Goal: Transaction & Acquisition: Purchase product/service

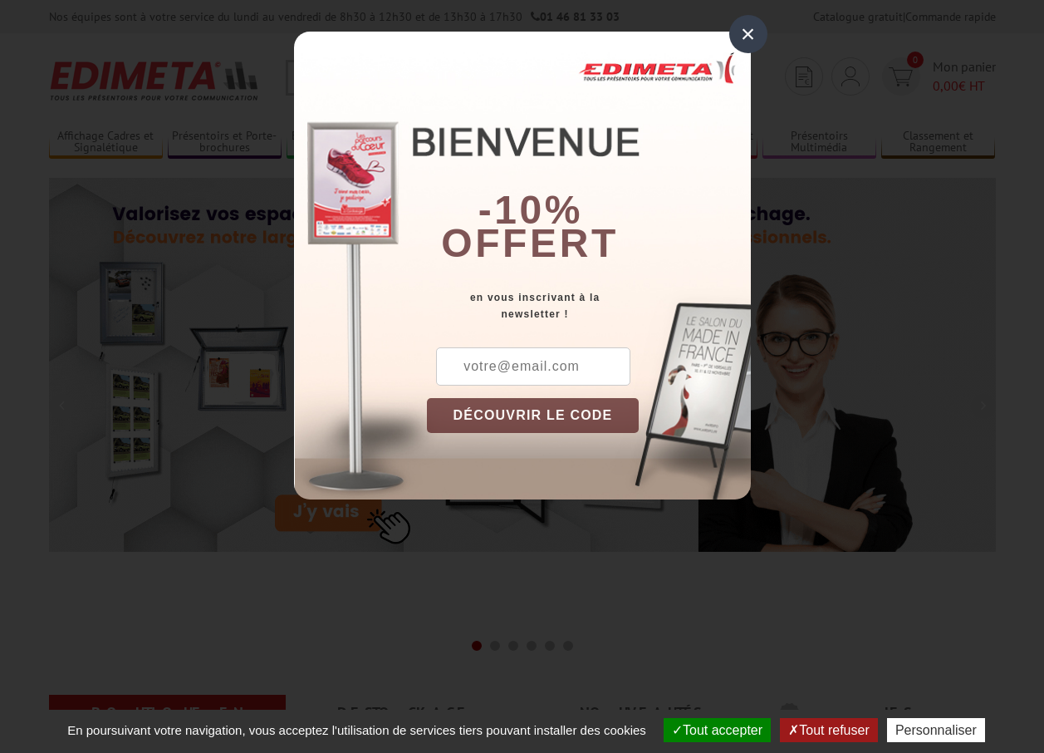
click at [747, 42] on div "×" at bounding box center [748, 34] width 38 height 38
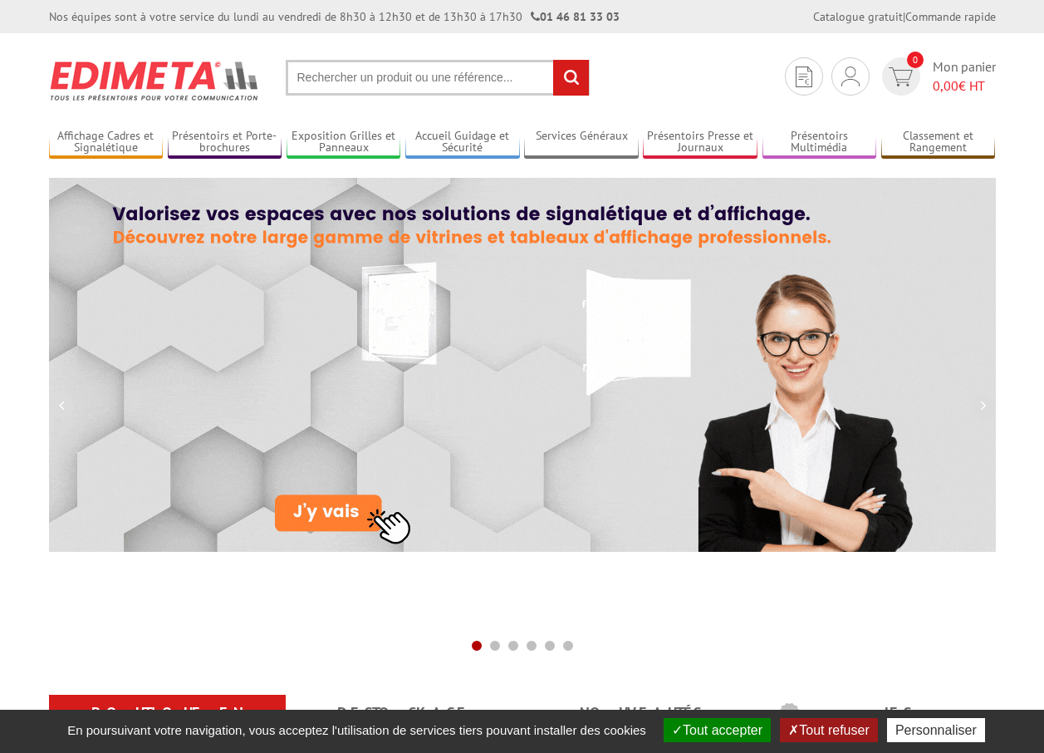
click at [380, 88] on input "text" at bounding box center [438, 78] width 304 height 36
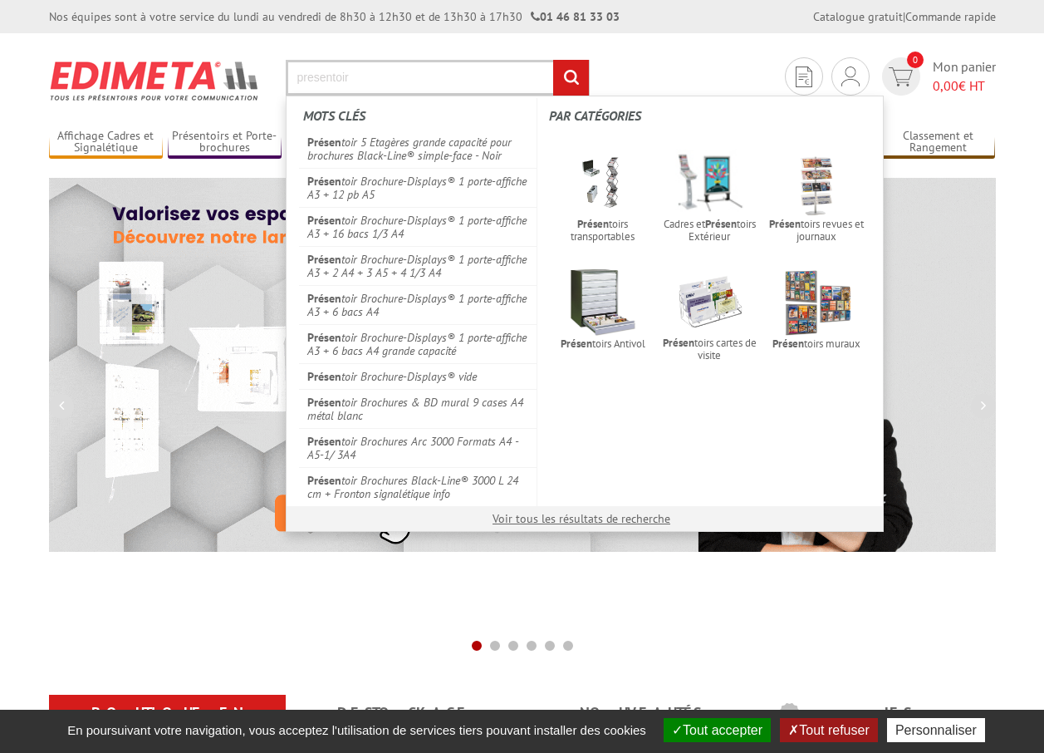
type input "presentoir"
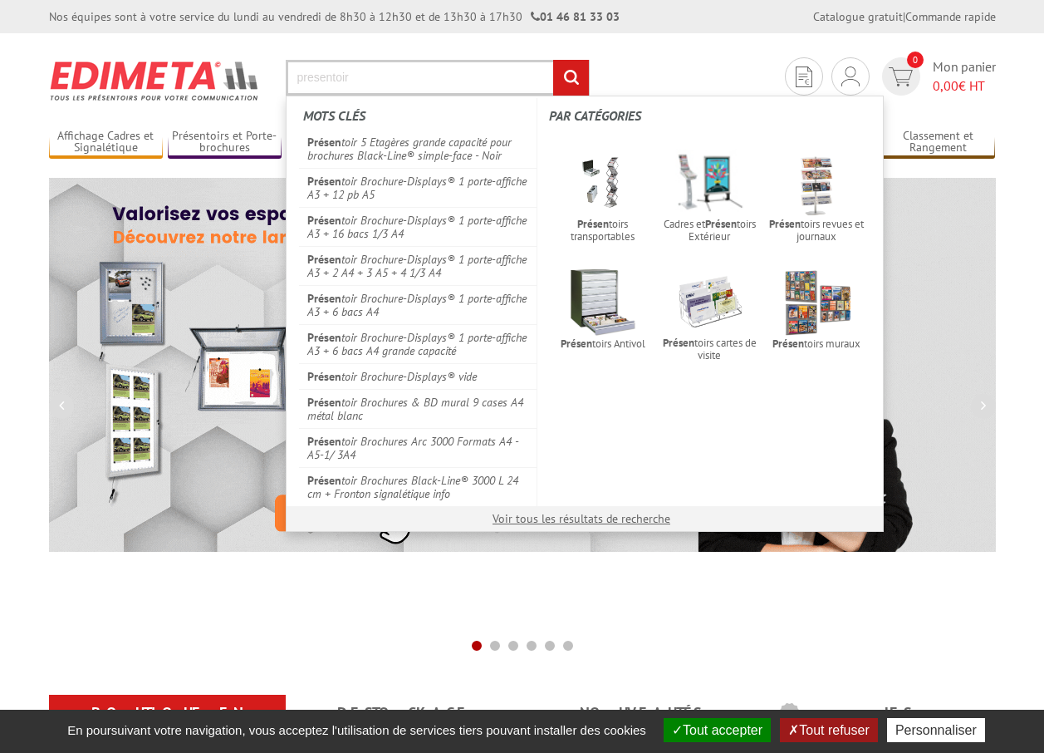
click at [553, 60] on input "rechercher" at bounding box center [571, 78] width 36 height 36
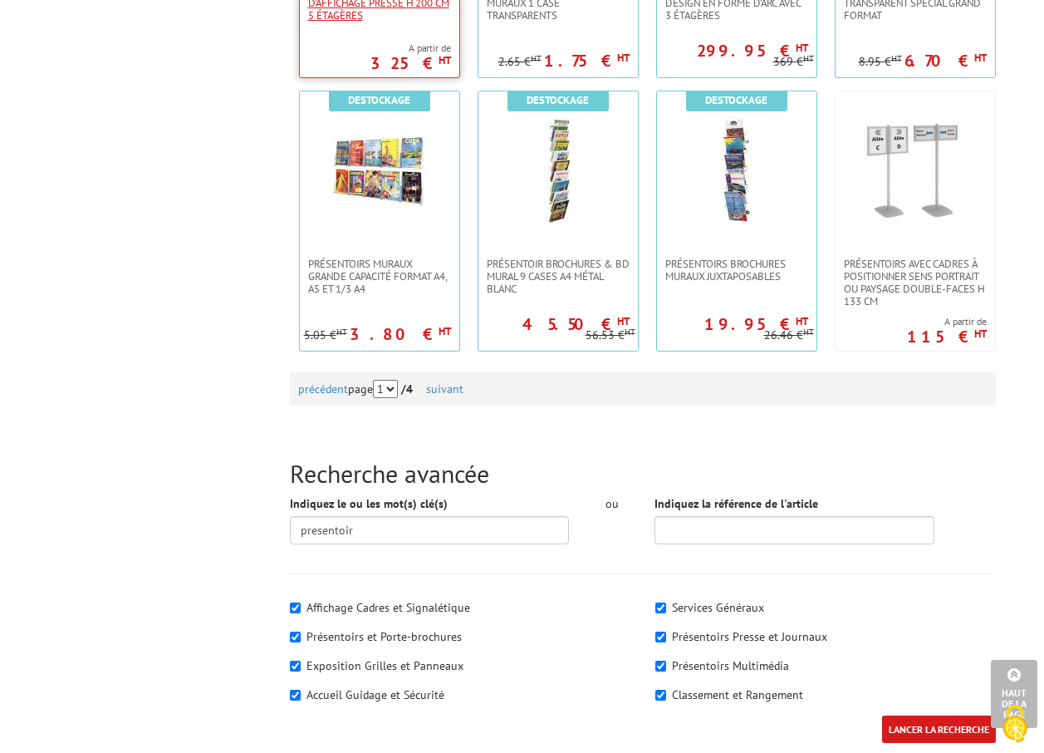
scroll to position [1412, 0]
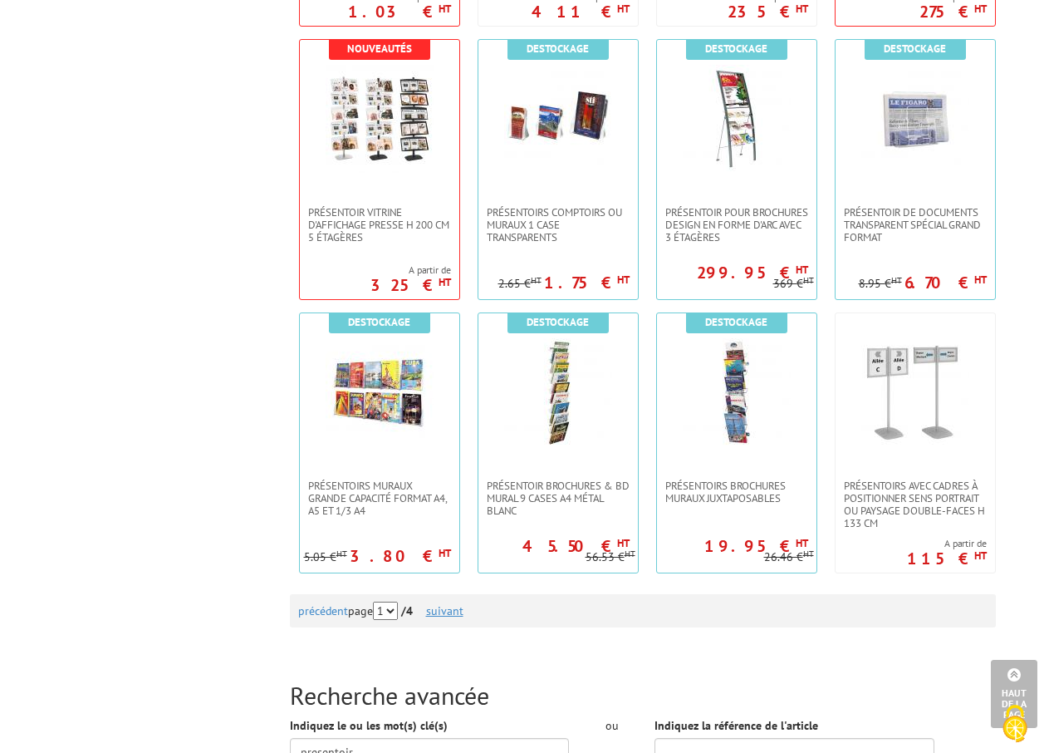
click at [456, 616] on link "suivant" at bounding box center [444, 610] width 37 height 15
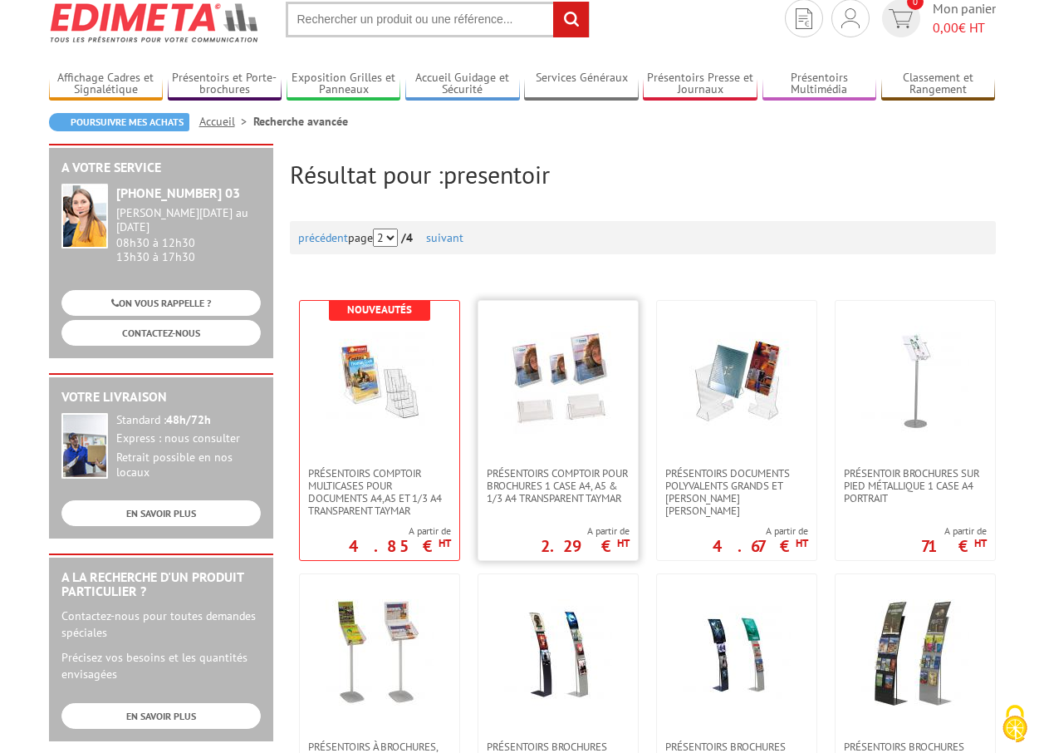
scroll to position [83, 0]
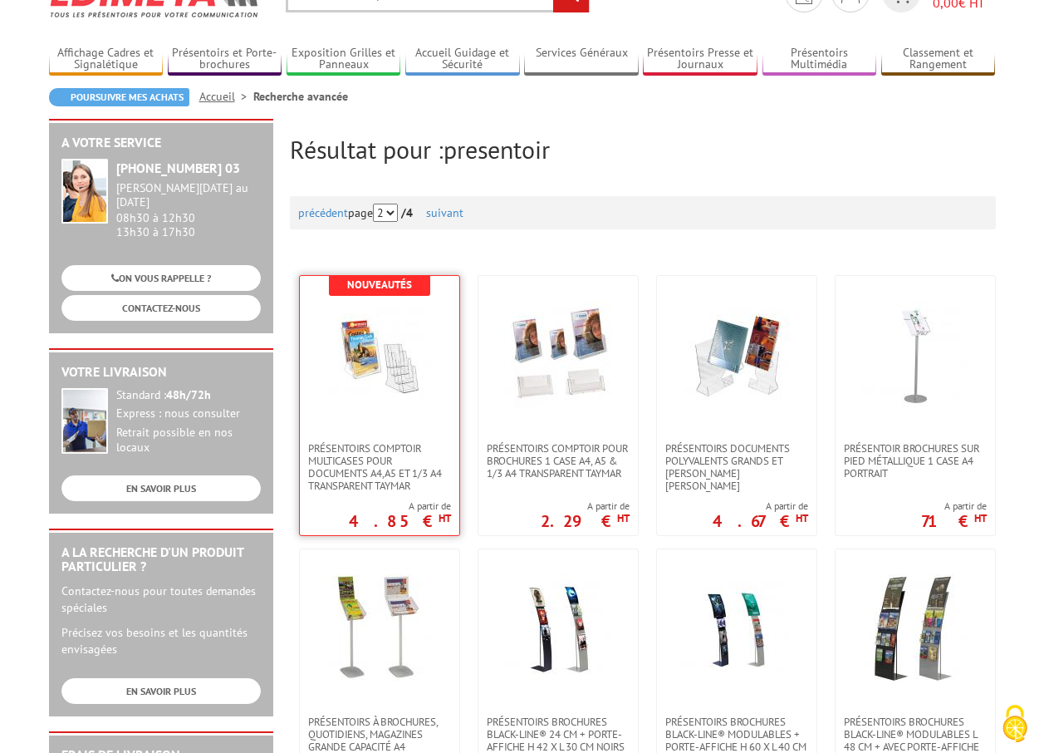
click at [404, 361] on img at bounding box center [380, 355] width 108 height 108
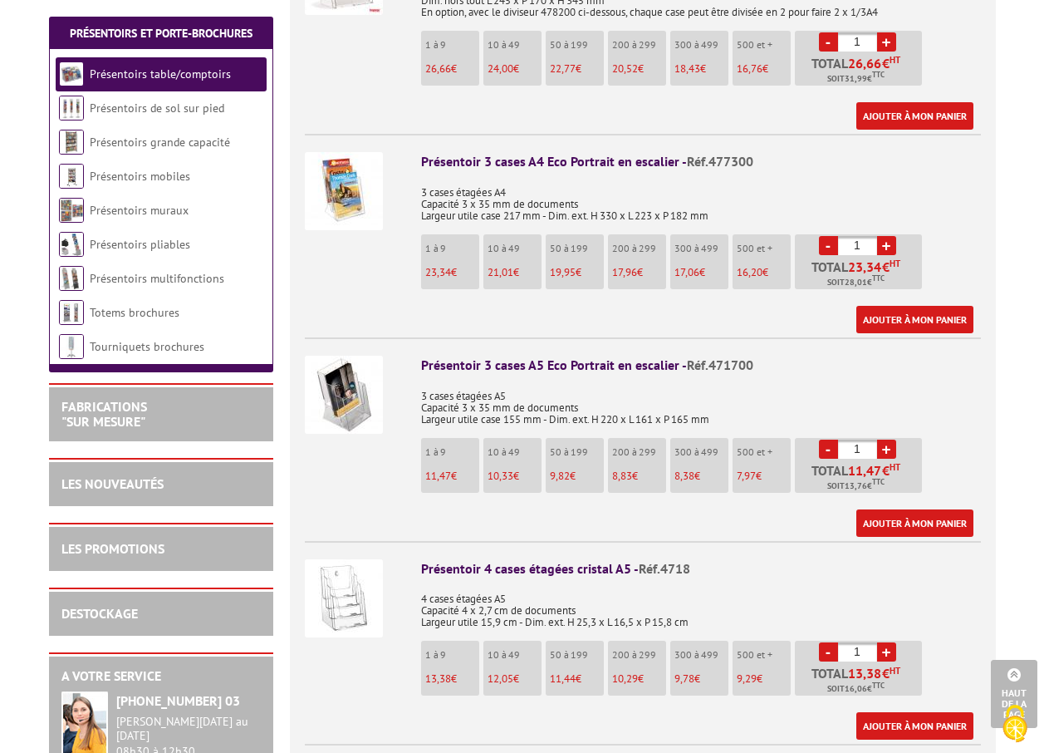
scroll to position [997, 0]
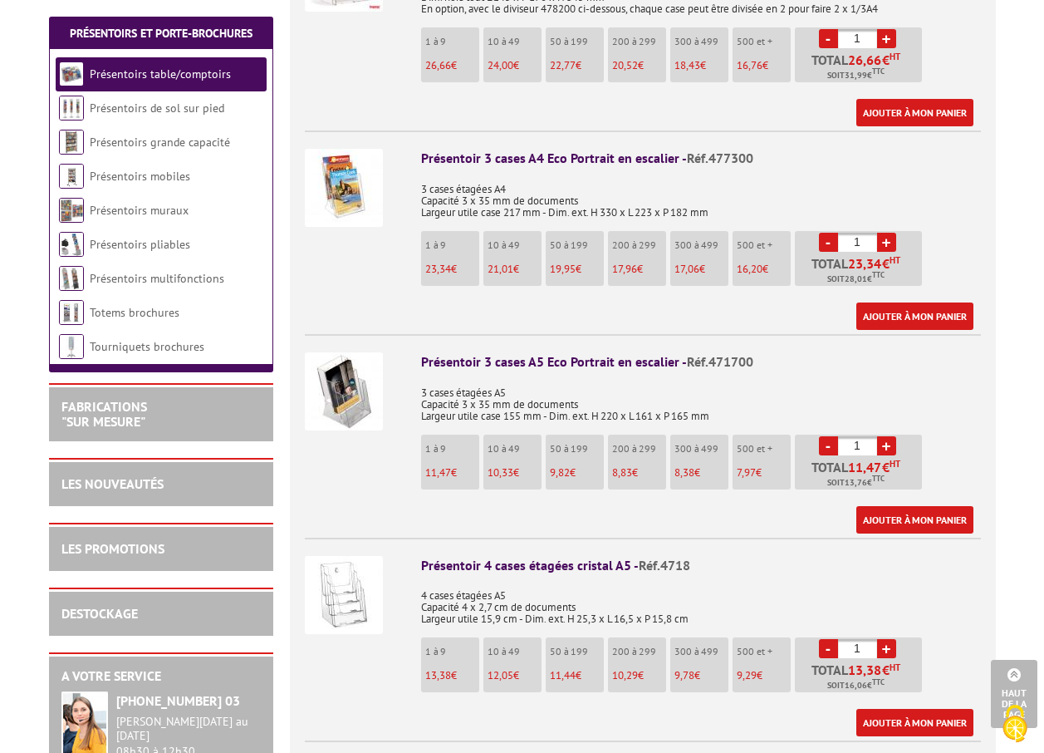
click at [327, 385] on img at bounding box center [344, 391] width 78 height 78
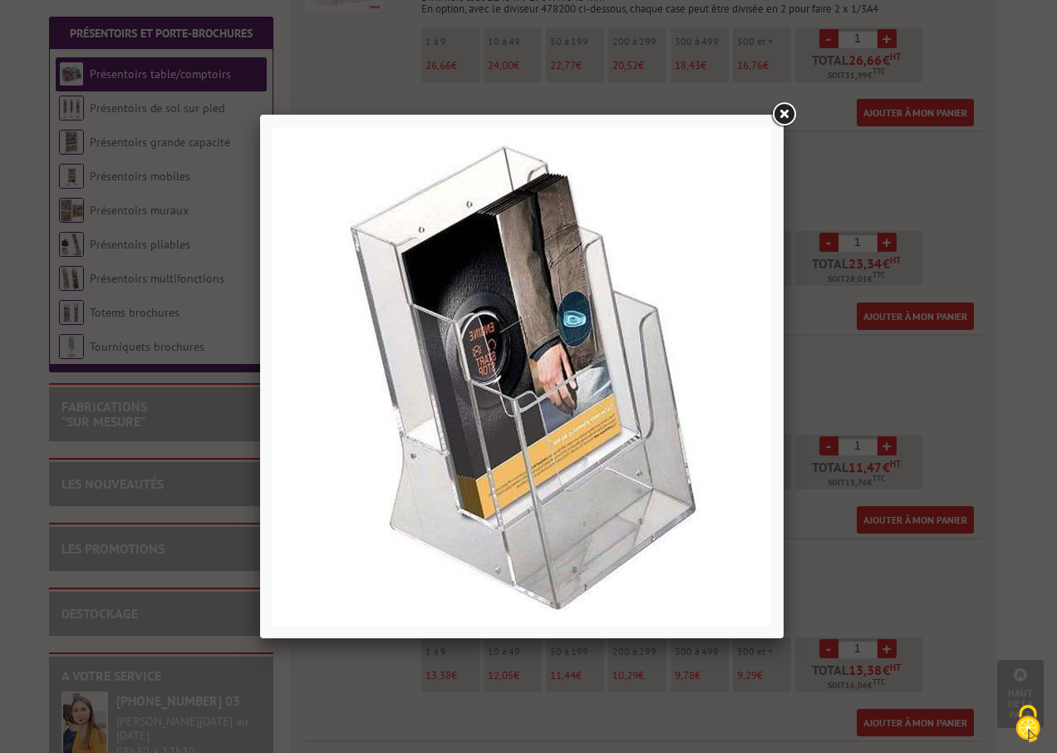
click at [779, 120] on link at bounding box center [783, 115] width 30 height 30
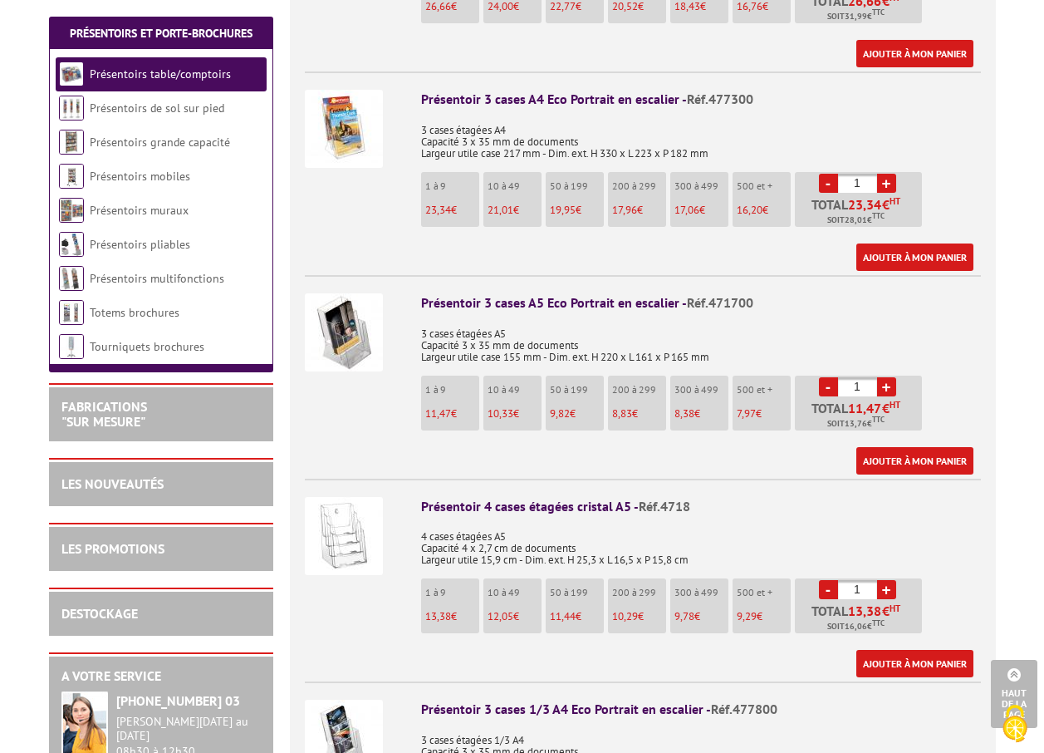
scroll to position [1163, 0]
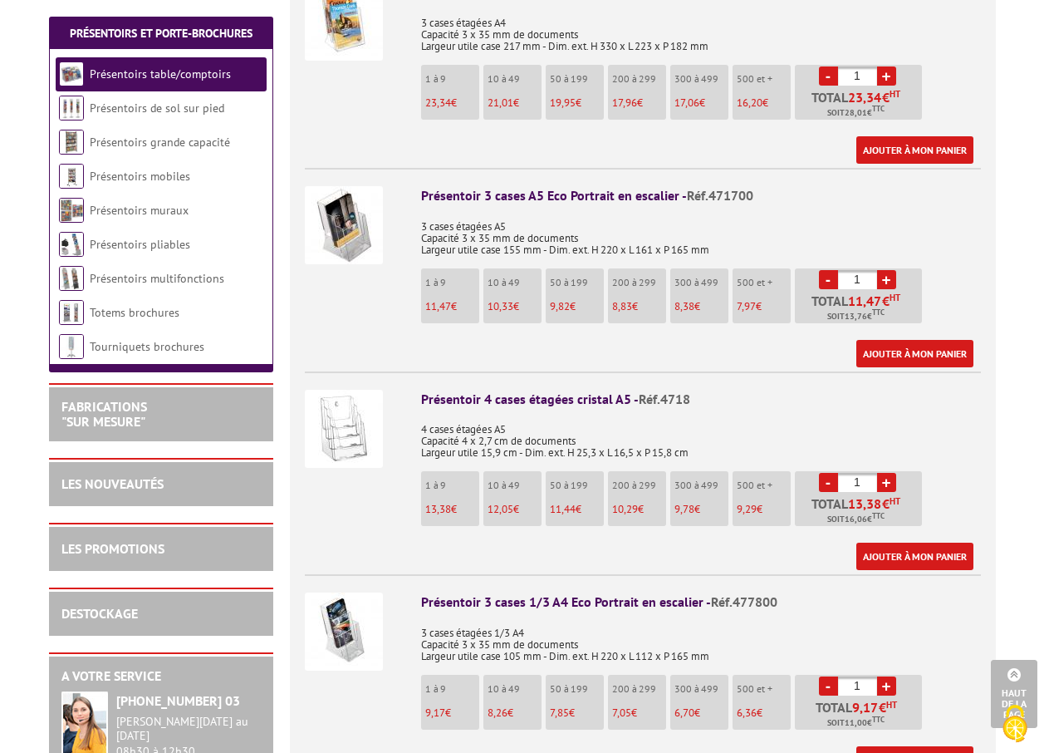
click at [356, 390] on img at bounding box center [344, 429] width 78 height 78
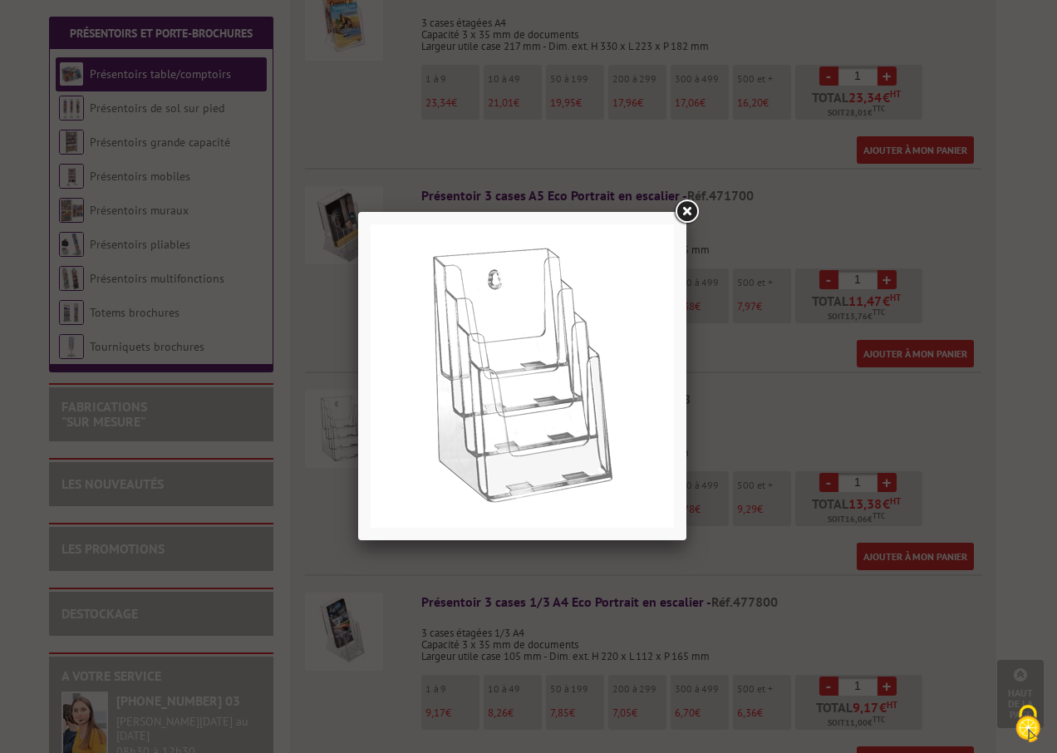
click at [683, 208] on link at bounding box center [686, 212] width 30 height 30
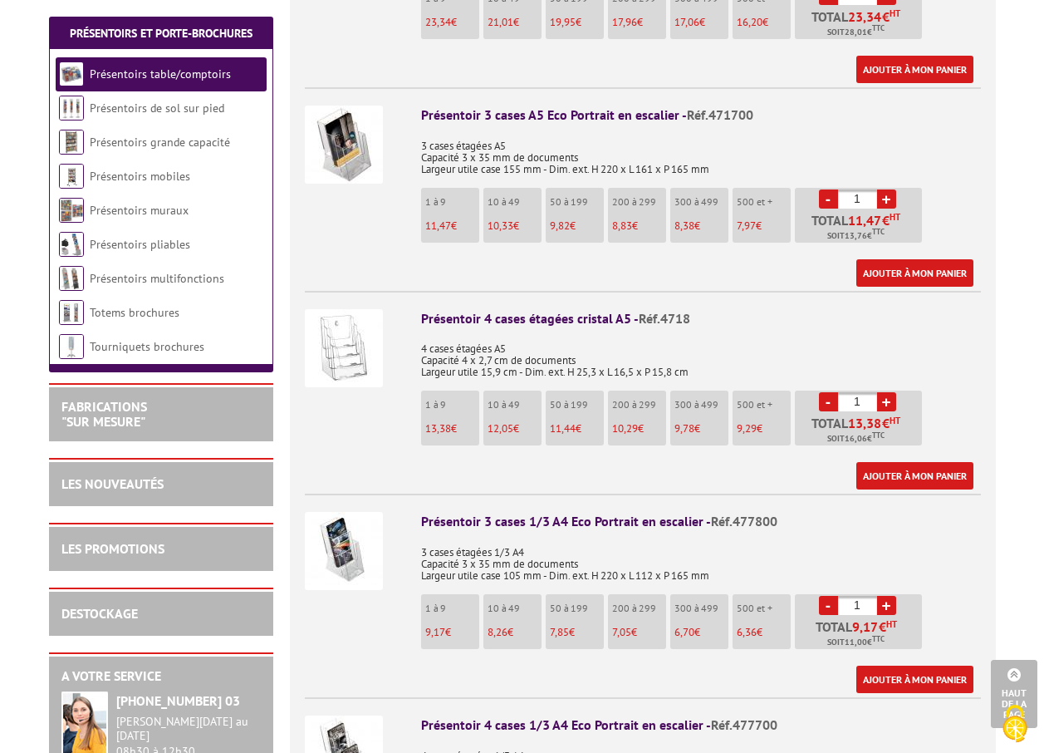
scroll to position [997, 0]
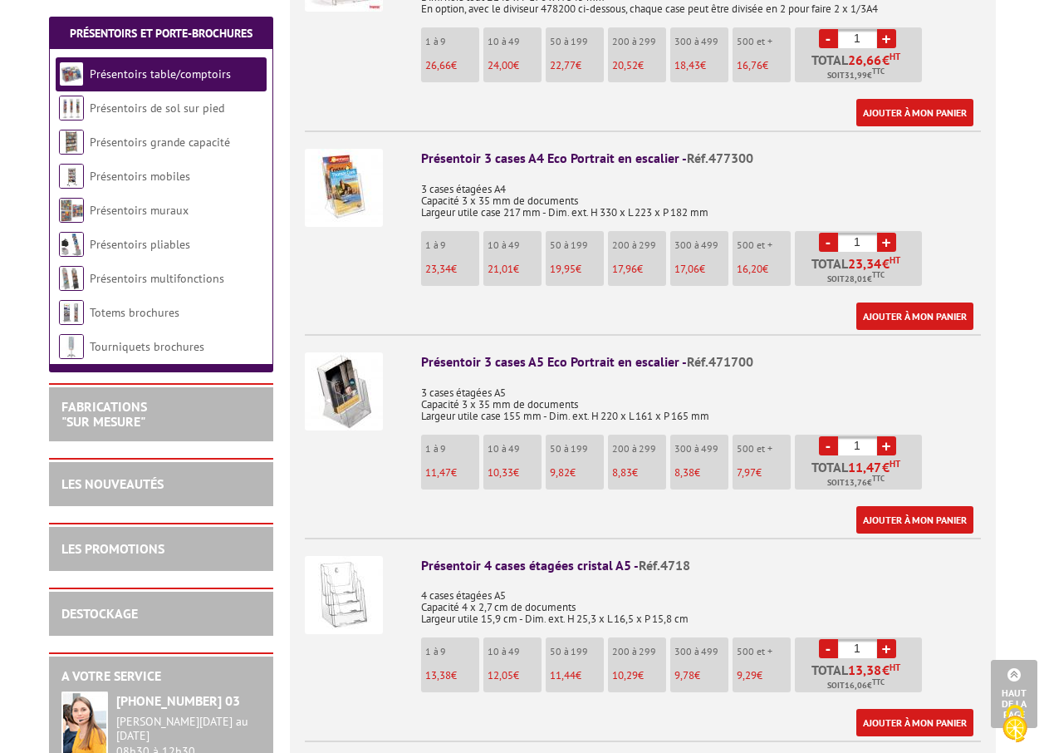
click at [364, 375] on img at bounding box center [344, 391] width 78 height 78
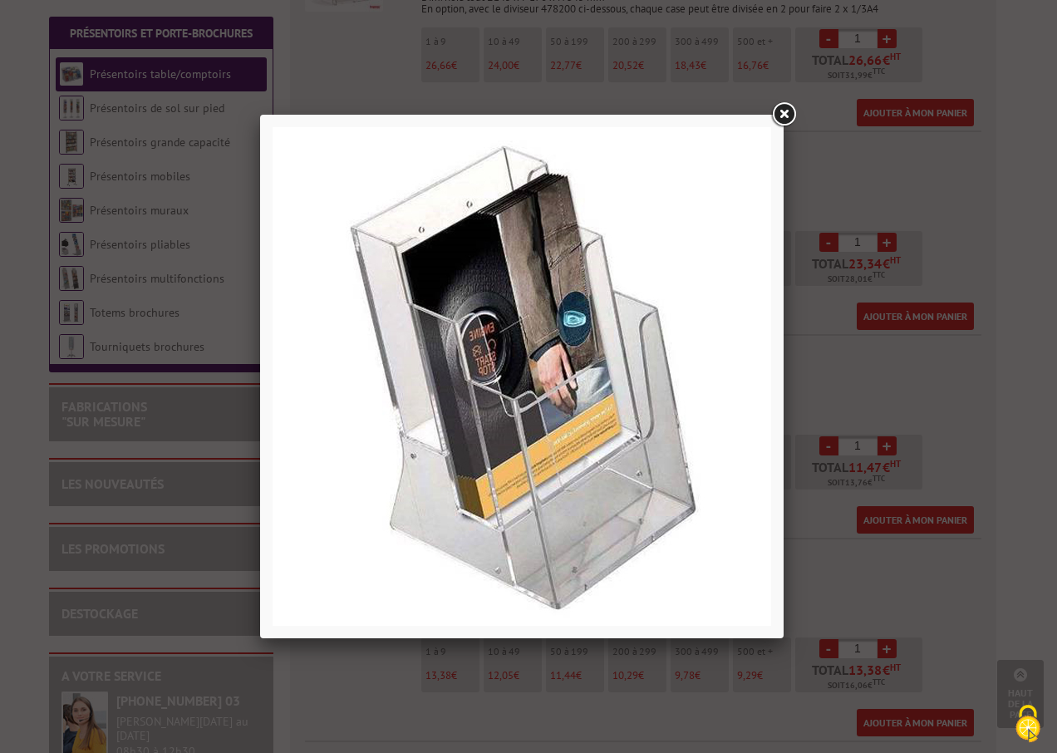
click at [788, 114] on link at bounding box center [783, 115] width 30 height 30
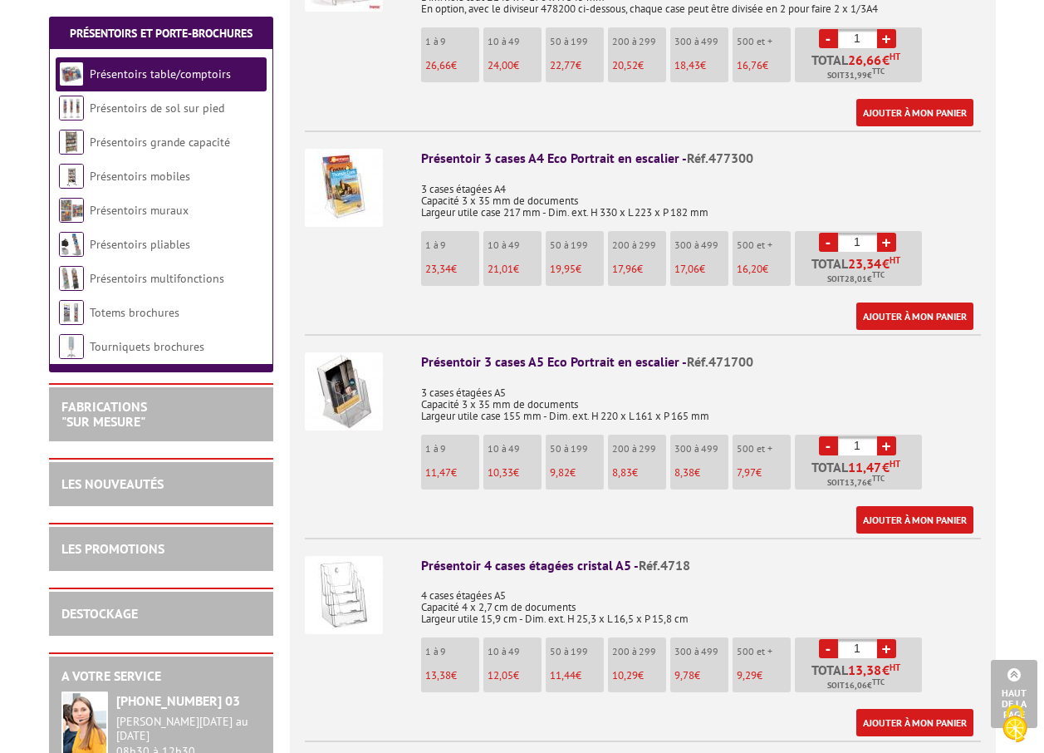
click at [889, 436] on link "+" at bounding box center [886, 445] width 19 height 19
type input "3"
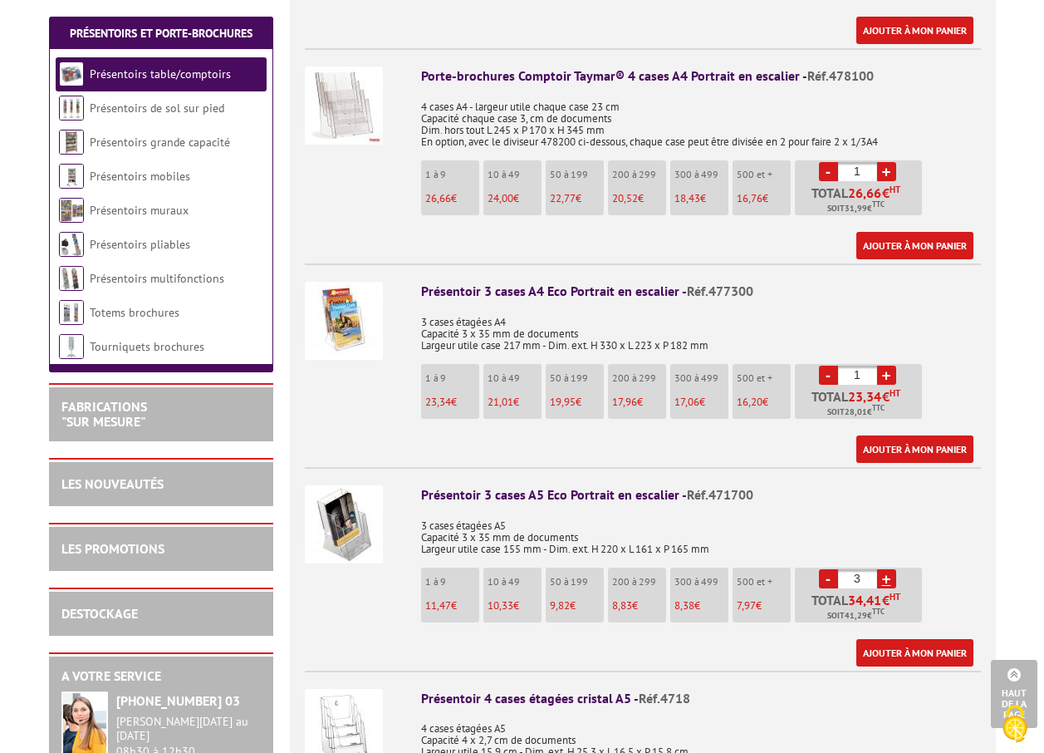
scroll to position [914, 0]
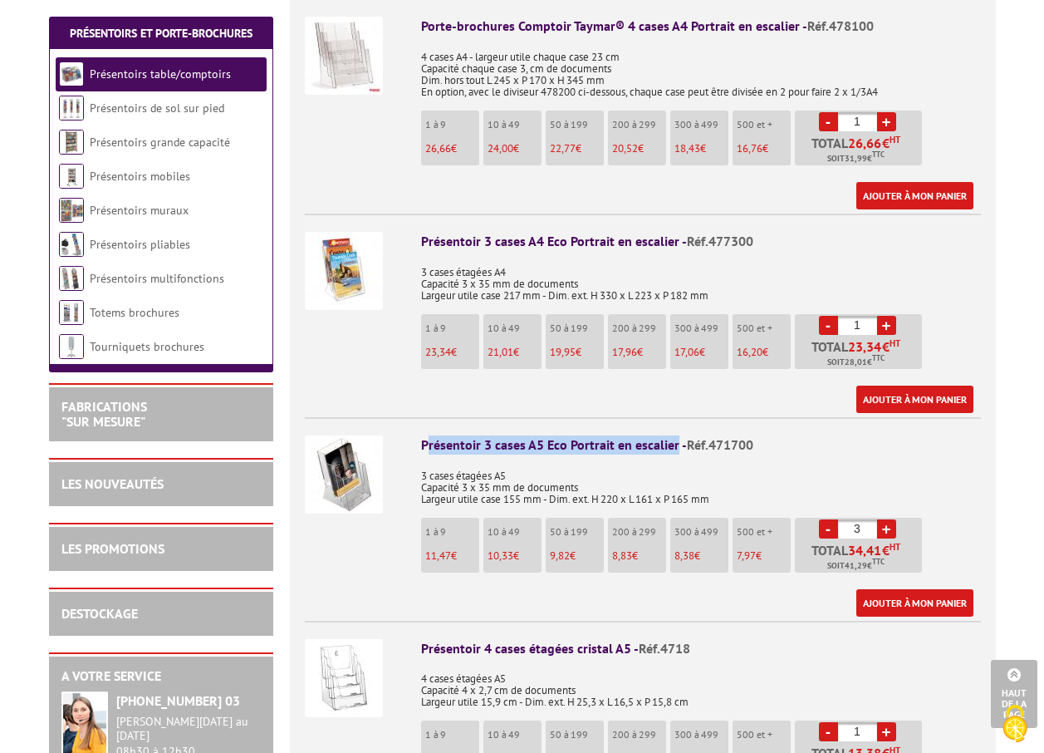
drag, startPoint x: 425, startPoint y: 424, endPoint x: 675, endPoint y: 419, distance: 250.1
click at [675, 435] on div "Présentoir 3 cases A5 Eco Portrait en escalier - Réf.471700" at bounding box center [701, 444] width 560 height 19
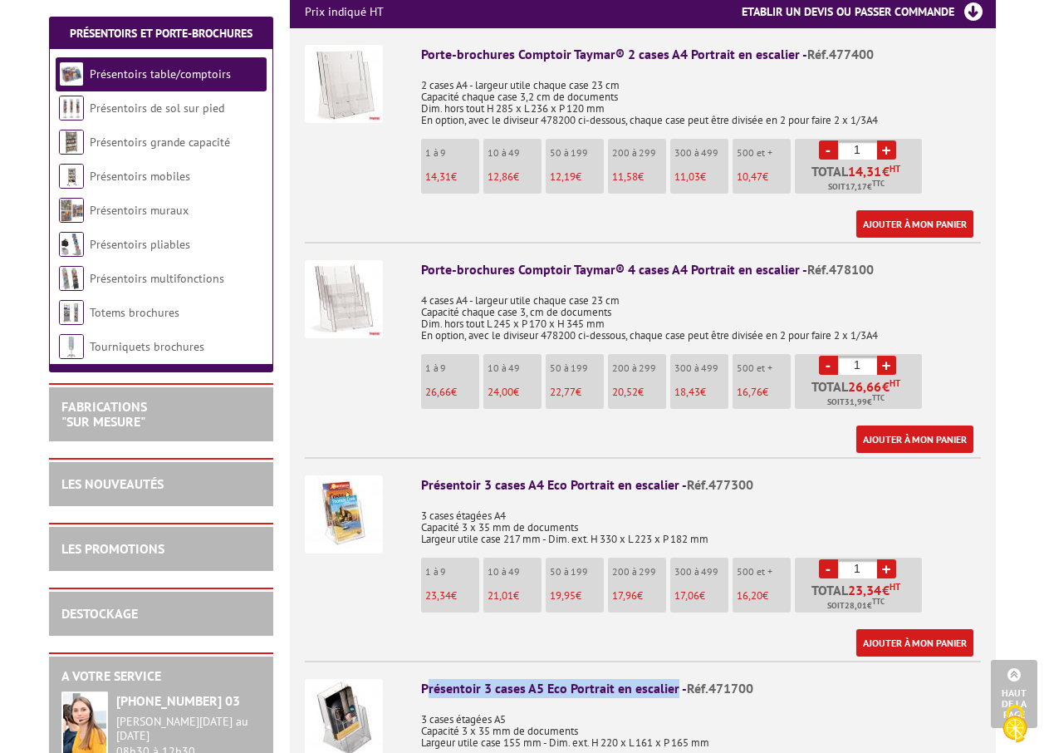
scroll to position [997, 0]
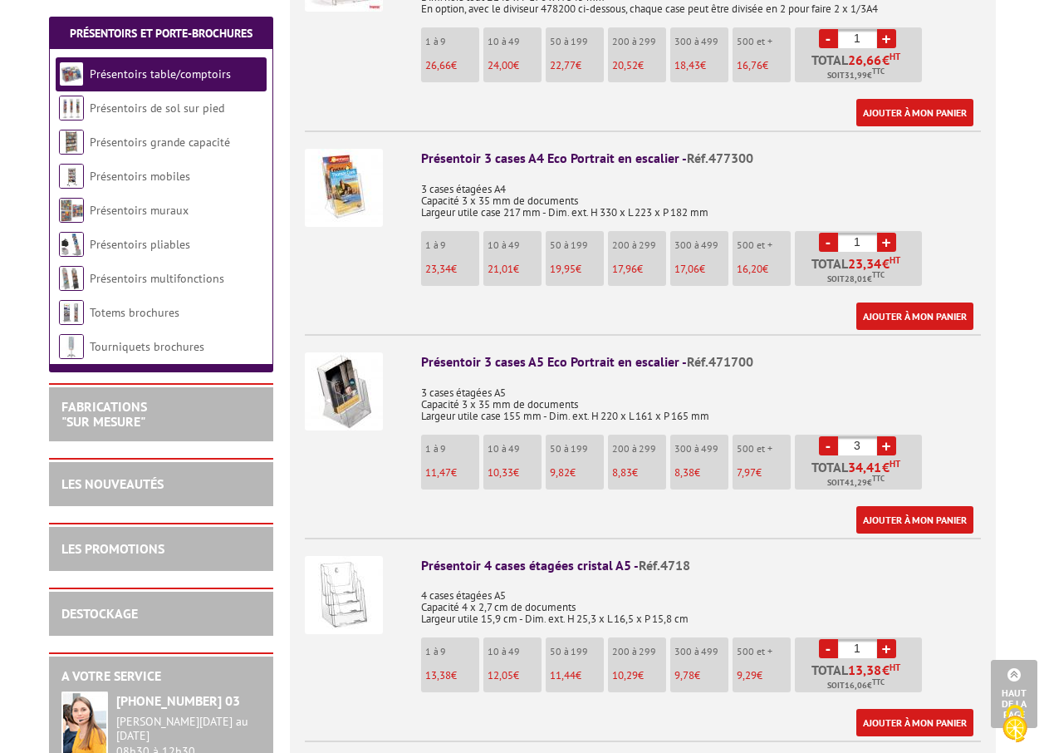
click at [611, 376] on p "3 cases étagées A5 Capacité 3 x 35 mm de documents Largeur utile case 155 mm - …" at bounding box center [701, 399] width 560 height 47
drag, startPoint x: 423, startPoint y: 340, endPoint x: 675, endPoint y: 346, distance: 252.6
click at [675, 352] on div "Présentoir 3 cases A5 Eco Portrait en escalier - Réf.471700" at bounding box center [701, 361] width 560 height 19
copy div "Présentoir 3 cases A5 Eco Portrait en escalier"
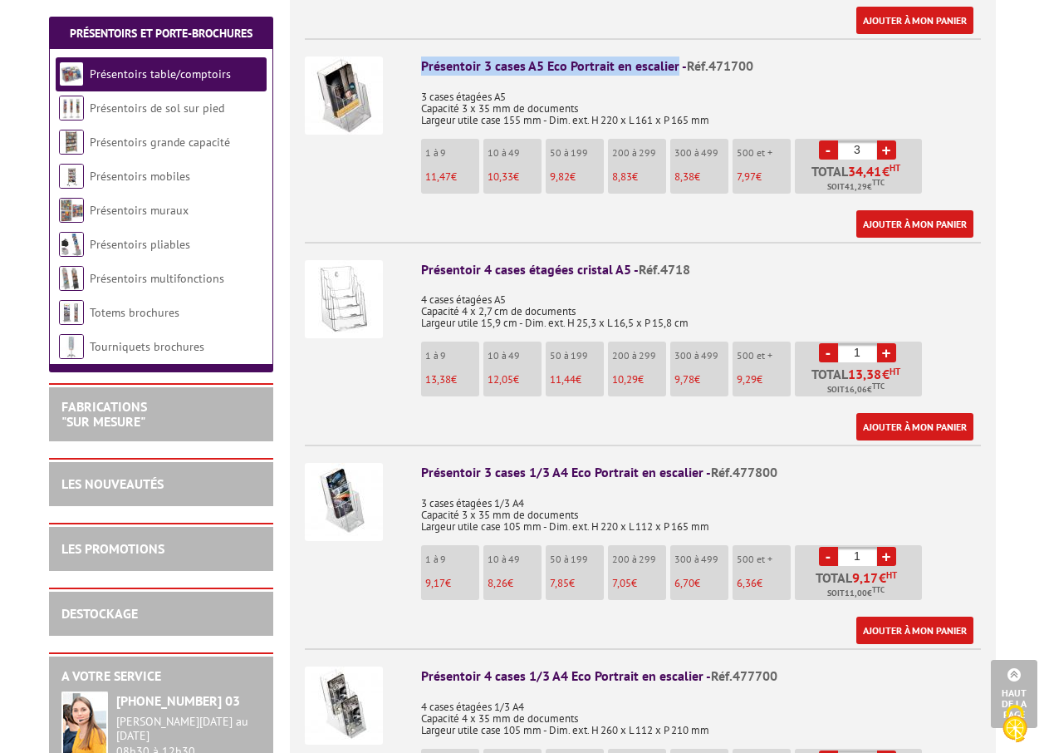
scroll to position [1495, 0]
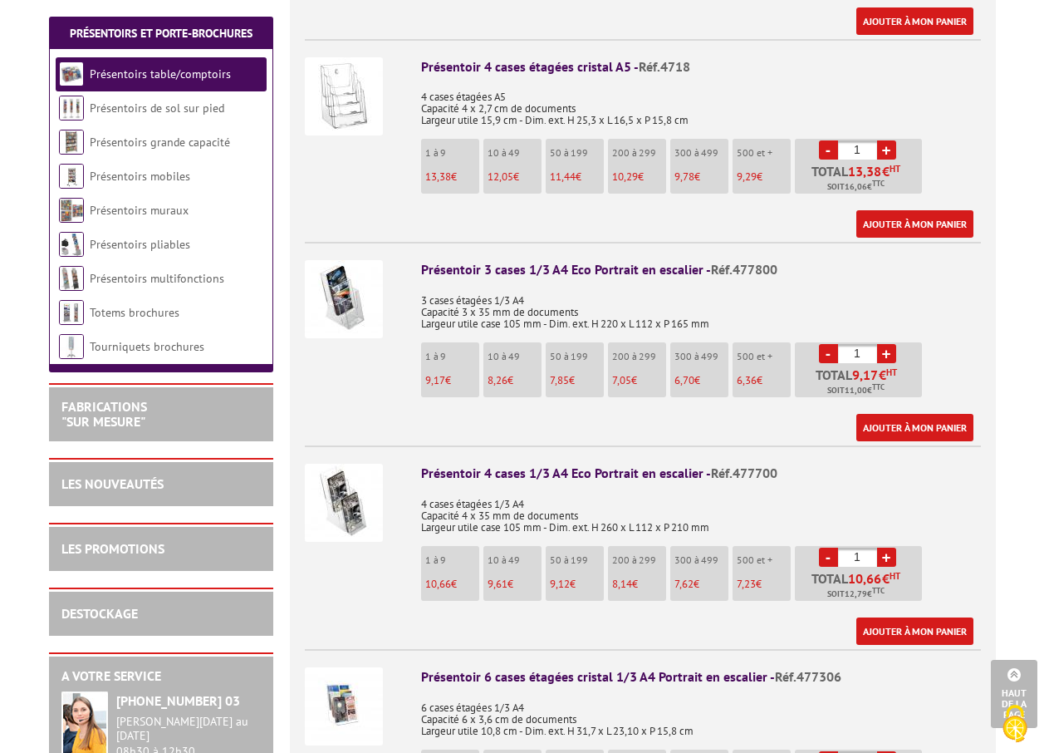
drag, startPoint x: 1043, startPoint y: 277, endPoint x: 1048, endPoint y: 778, distance: 501.0
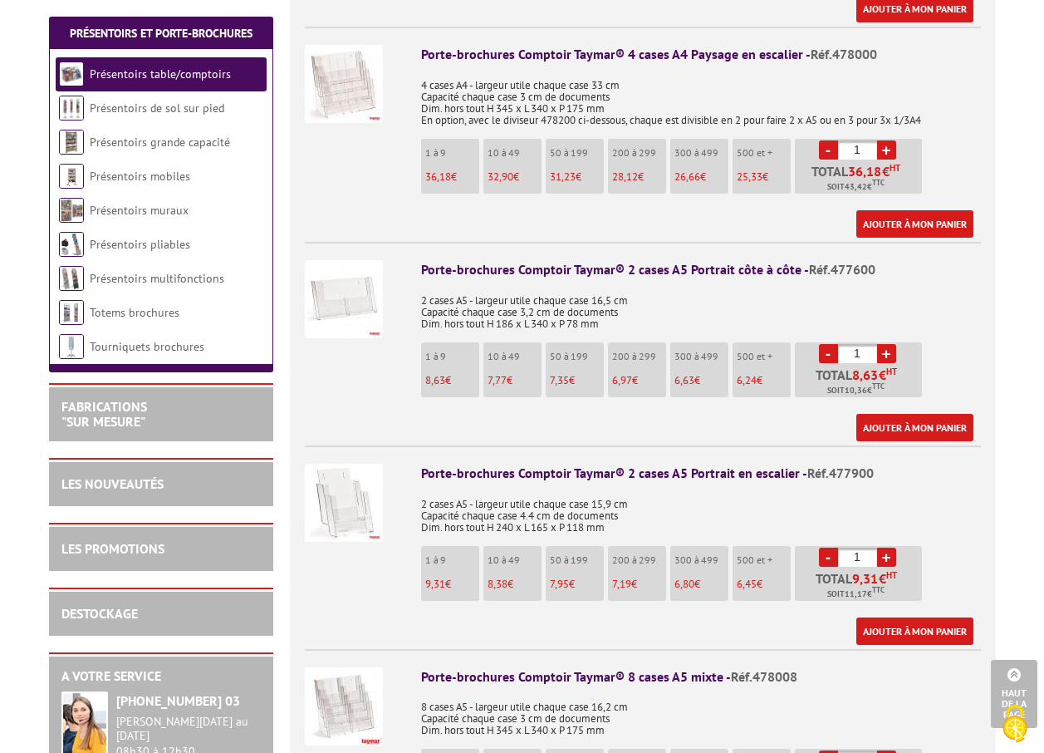
scroll to position [2492, 0]
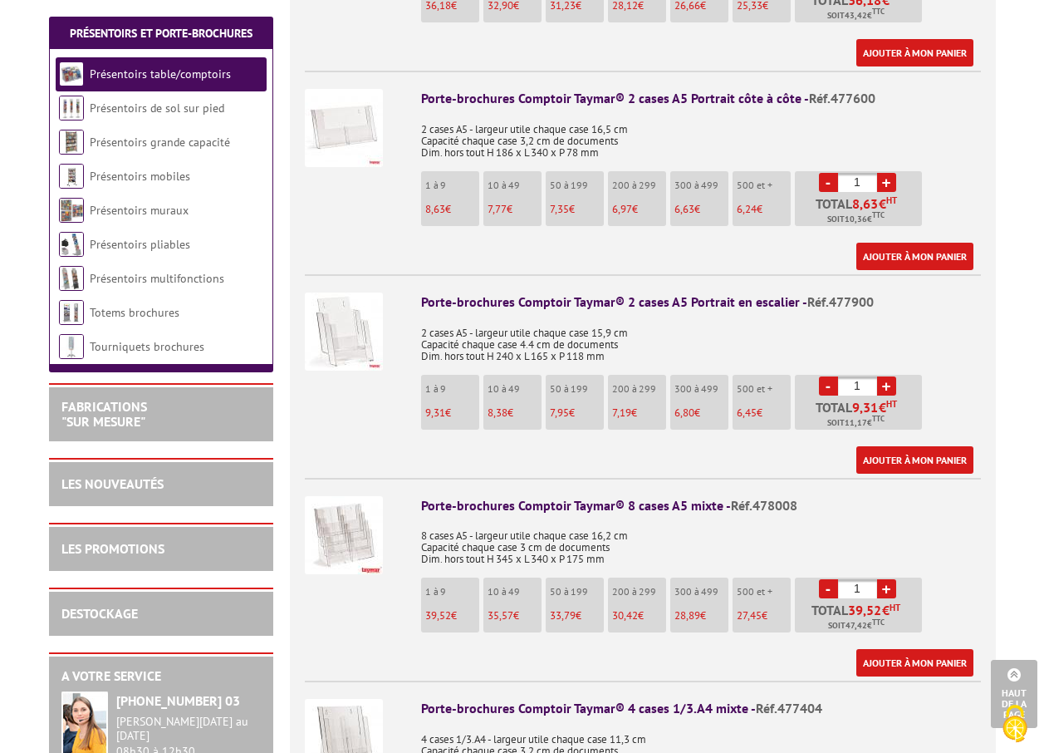
click at [125, 680] on h2 "A votre service" at bounding box center [160, 676] width 199 height 15
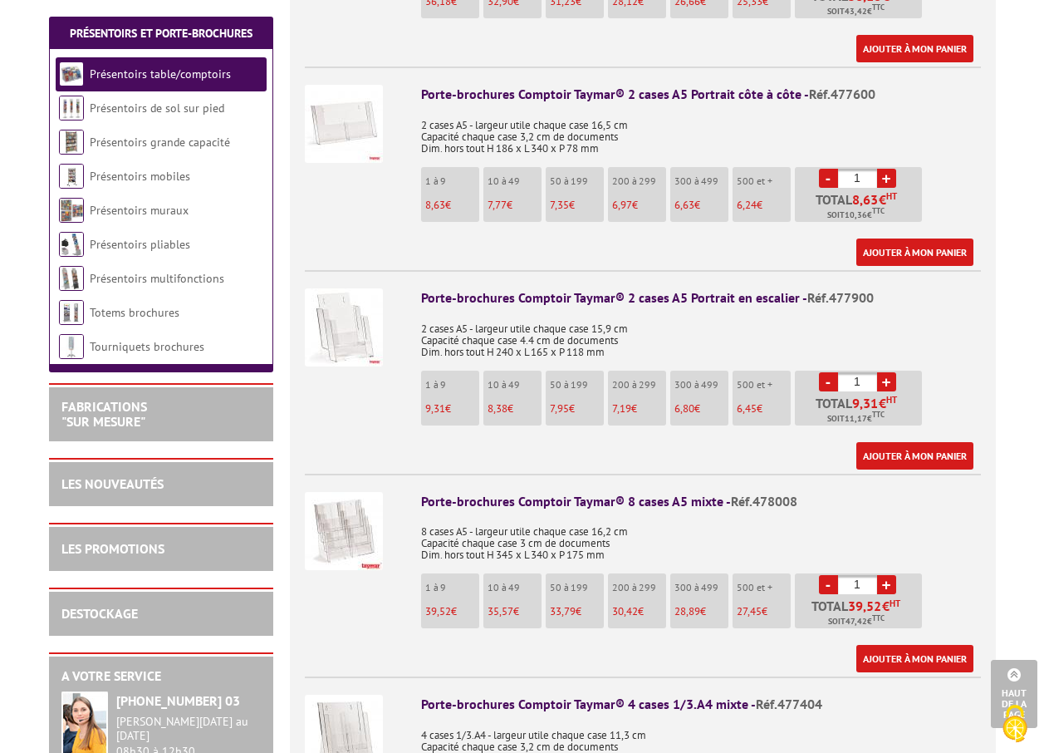
scroll to position [2575, 0]
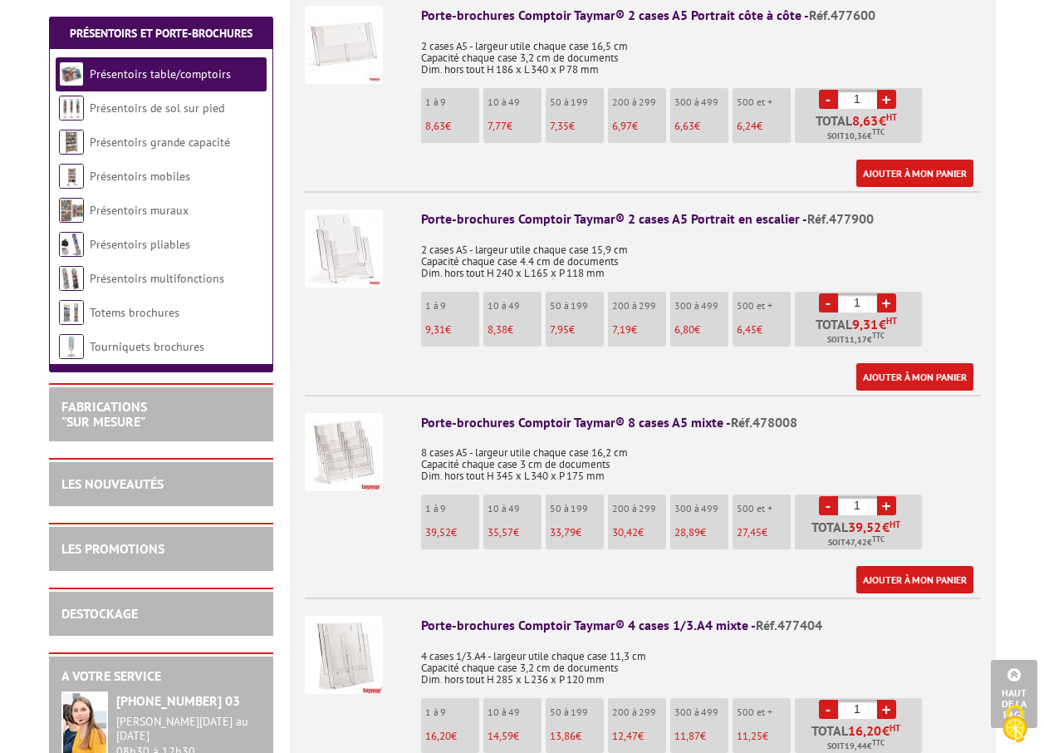
click at [157, 738] on div "[PERSON_NAME][DATE] au [DATE] 08h30 à 12h30 13h30 à 17h30" at bounding box center [188, 742] width 145 height 57
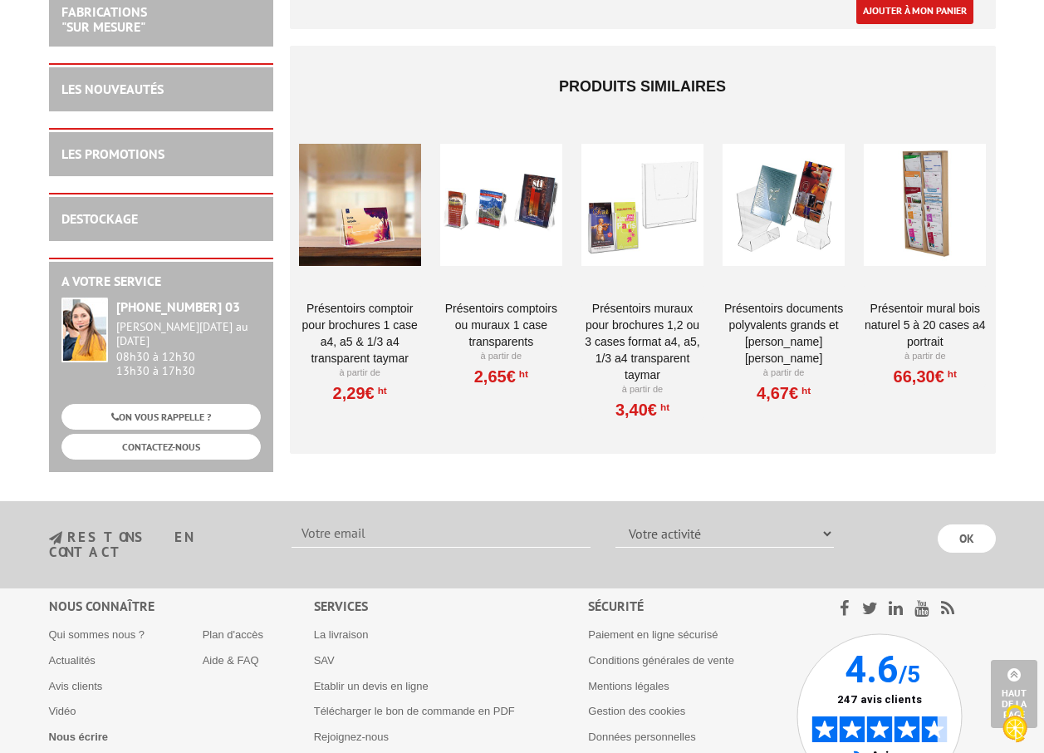
scroll to position [4299, 0]
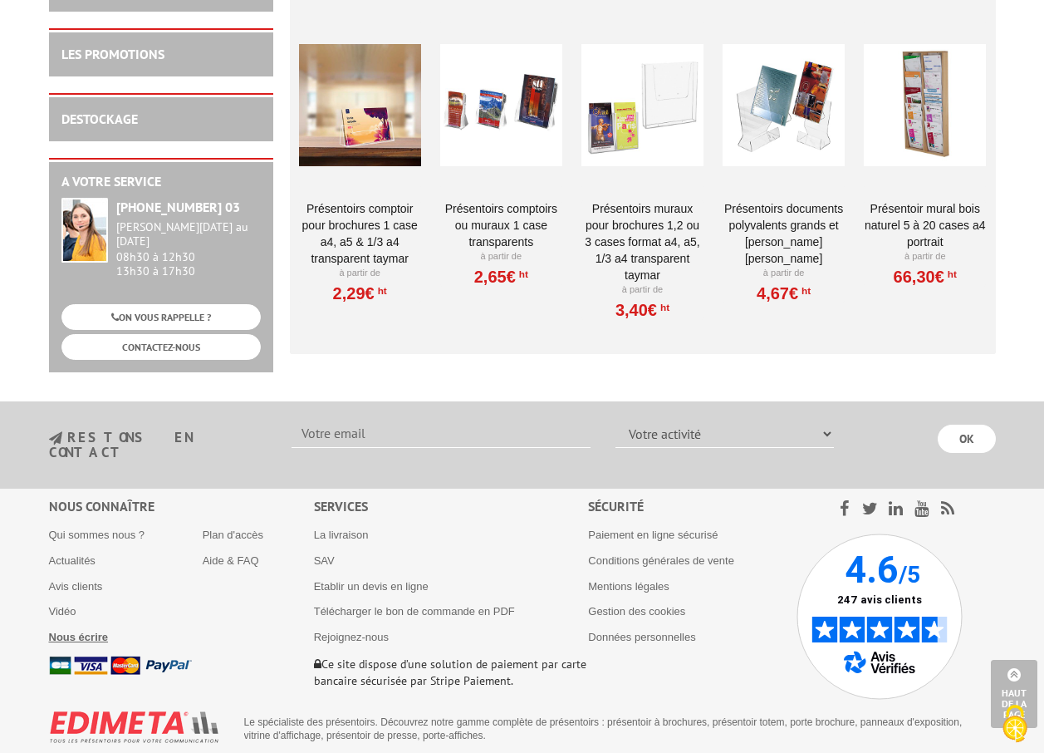
click at [80, 631] on b "Nous écrire" at bounding box center [79, 637] width 60 height 12
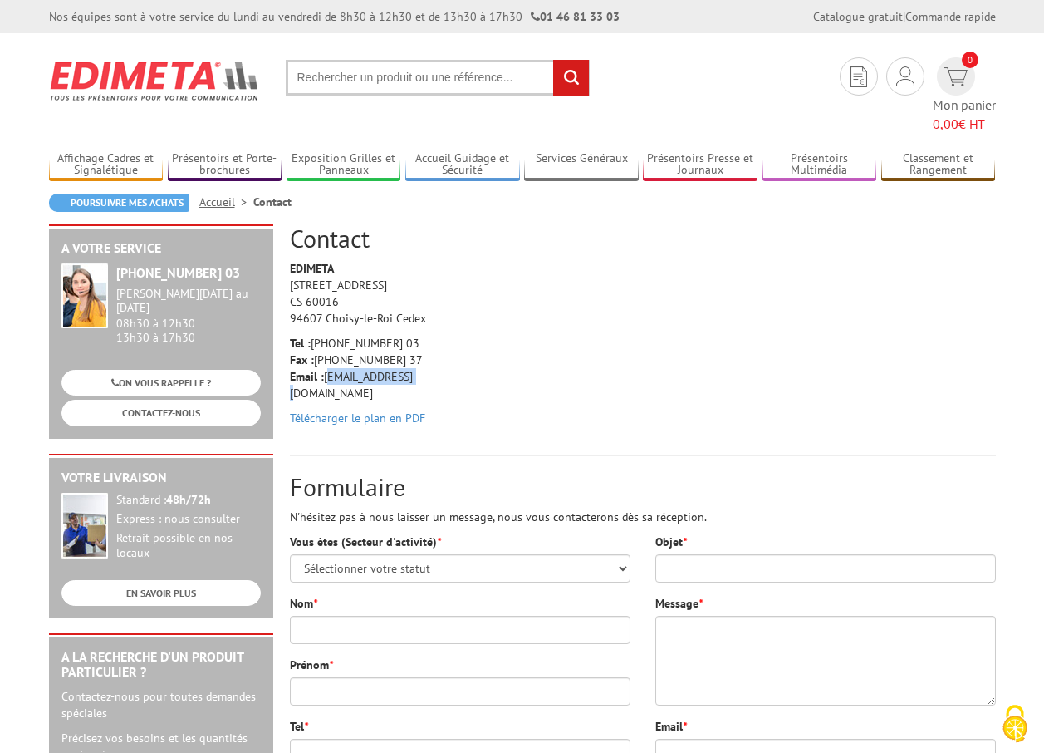
drag, startPoint x: 417, startPoint y: 358, endPoint x: 326, endPoint y: 356, distance: 91.4
click at [326, 356] on p "Tel : +33 (0)1 46 81 33 03 Fax : +33 (0)1 45 73 24 37 Email : info@edimeta.fr" at bounding box center [369, 368] width 158 height 66
copy p "info@edimeta.fr"
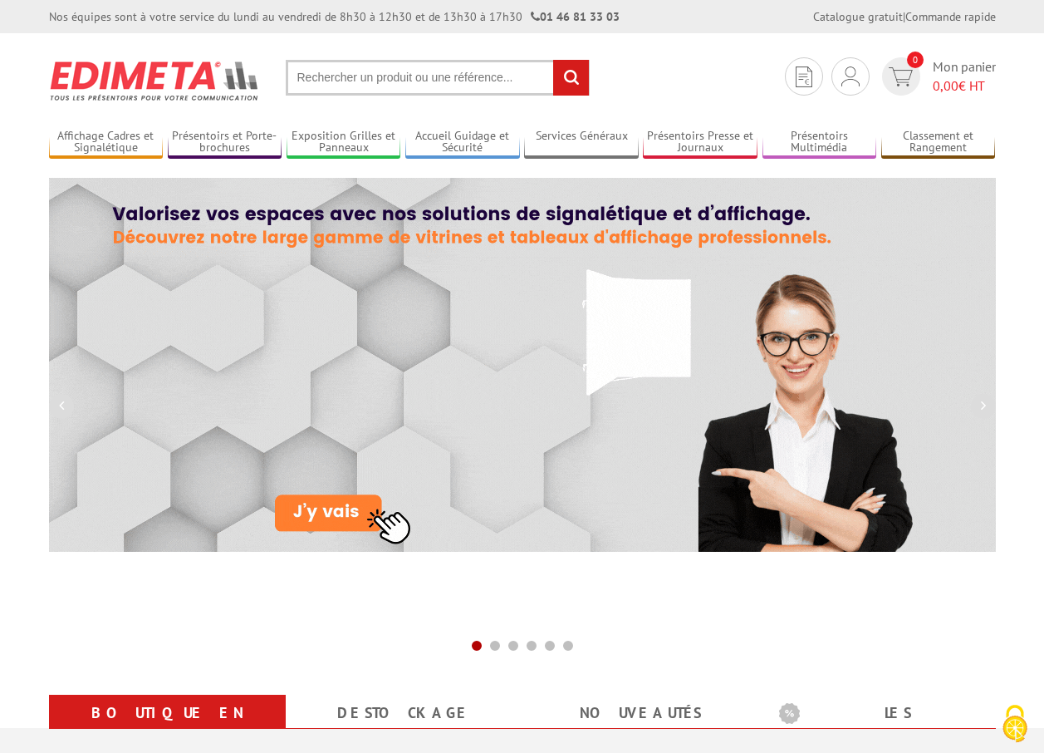
click at [381, 69] on input "text" at bounding box center [438, 78] width 304 height 36
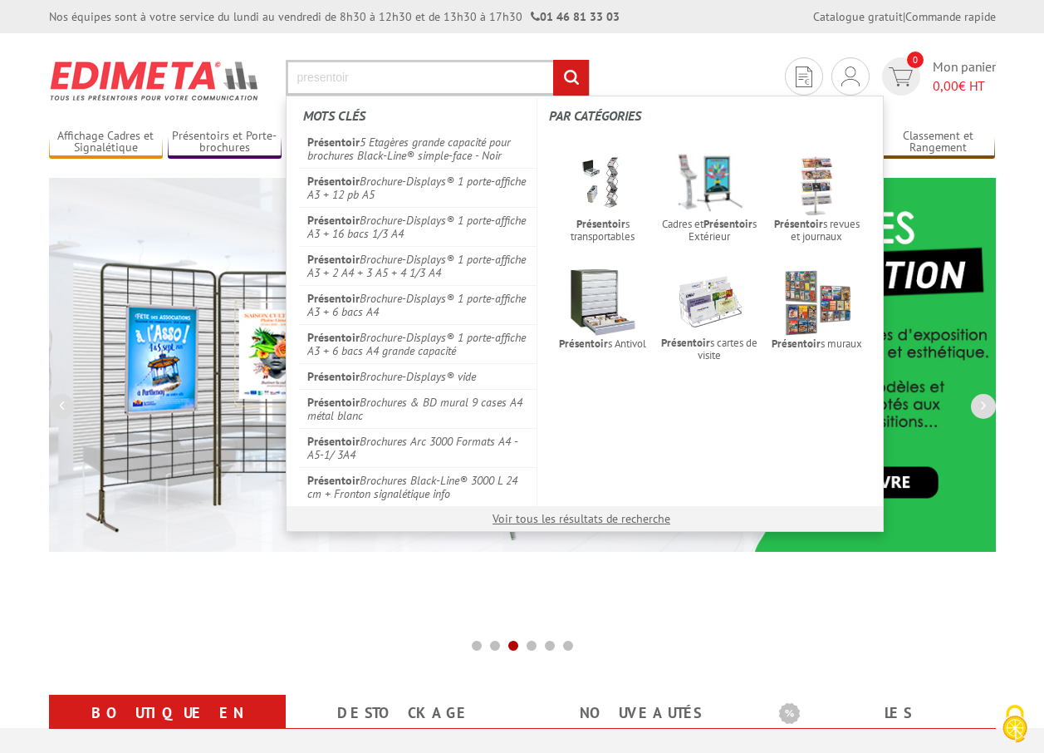
type input "presentoir"
click at [553, 60] on input "rechercher" at bounding box center [571, 78] width 36 height 36
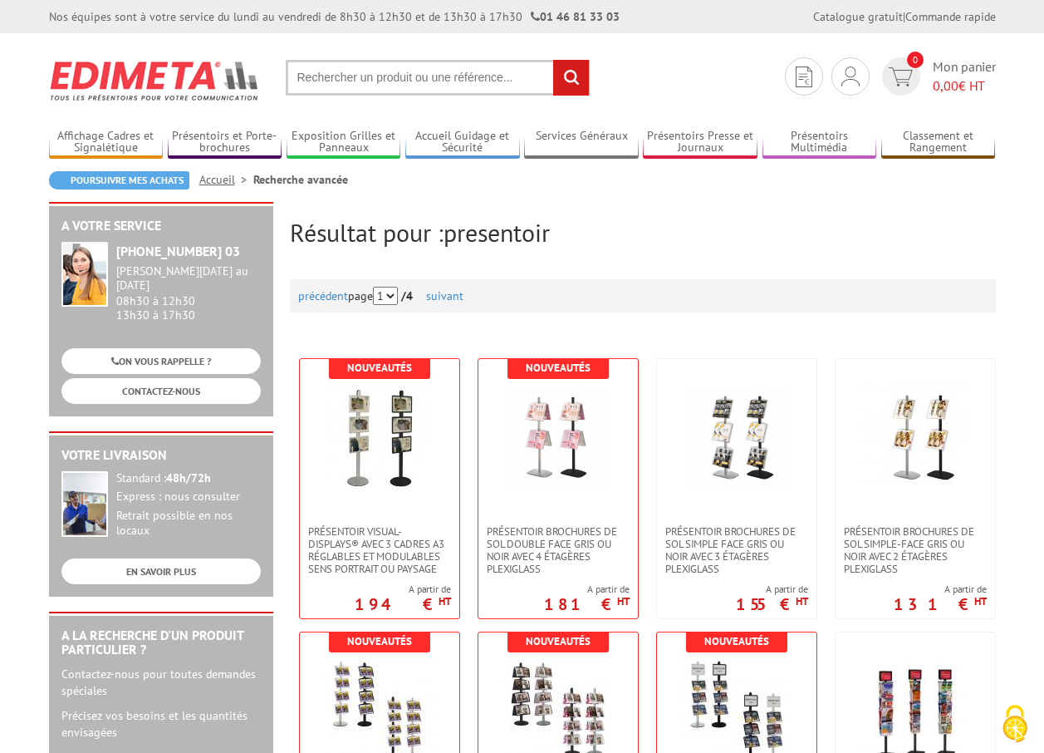
click at [436, 81] on input "text" at bounding box center [438, 78] width 304 height 36
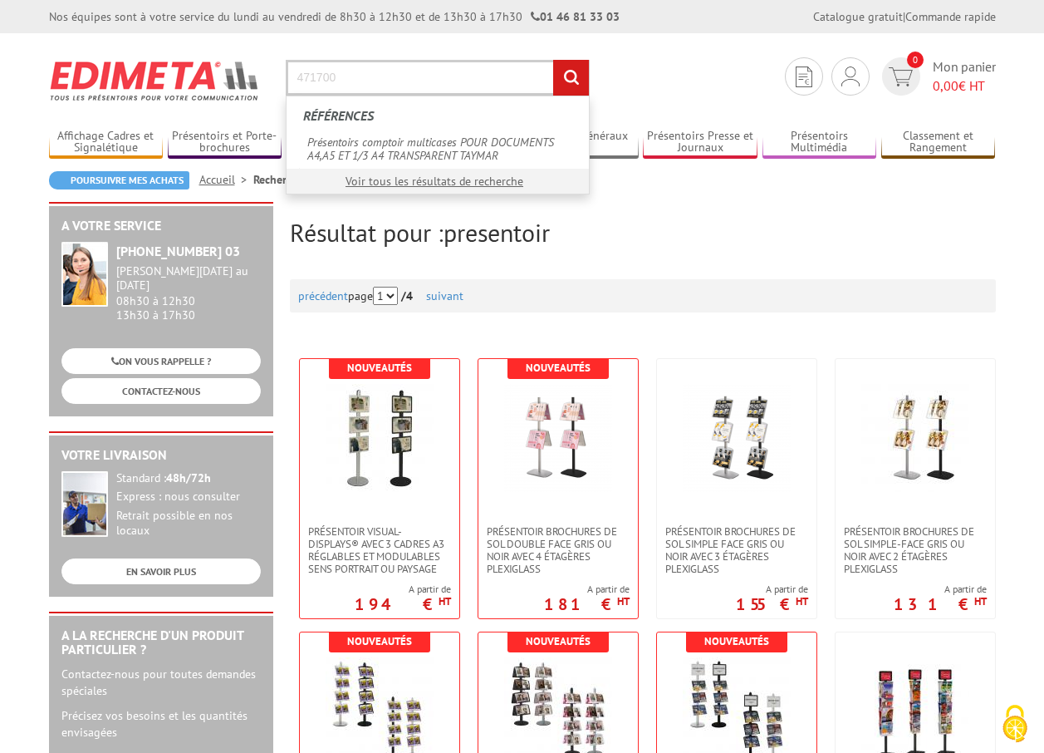
type input "471700"
click at [553, 60] on input "rechercher" at bounding box center [571, 78] width 36 height 36
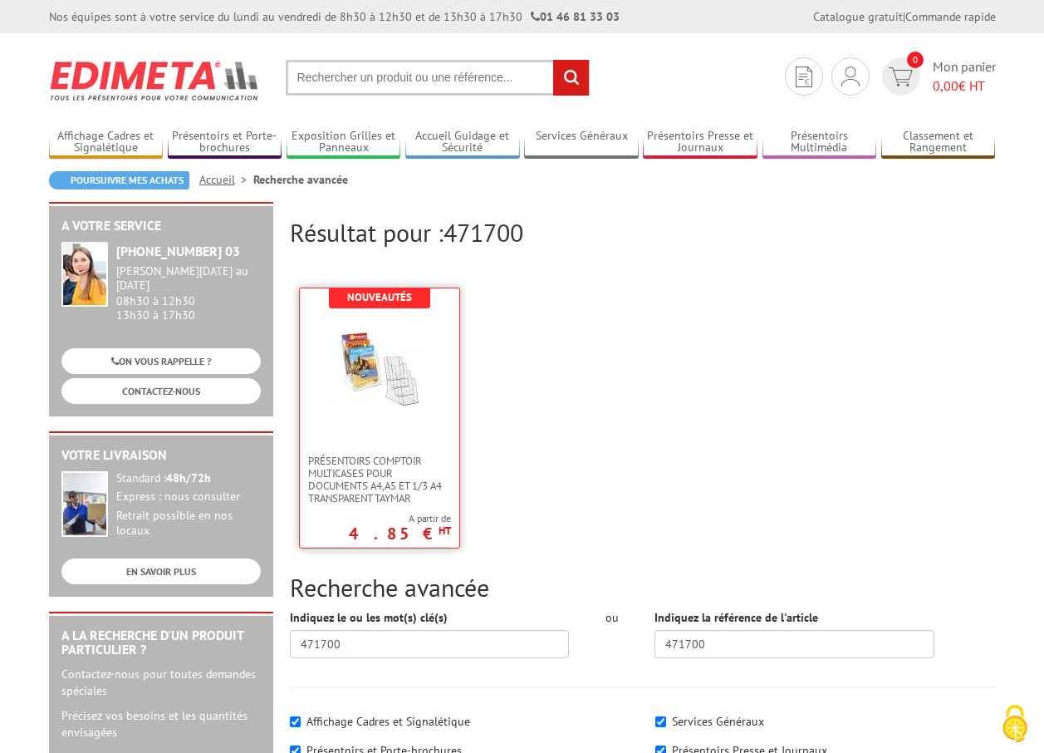
click at [439, 416] on link at bounding box center [380, 371] width 160 height 166
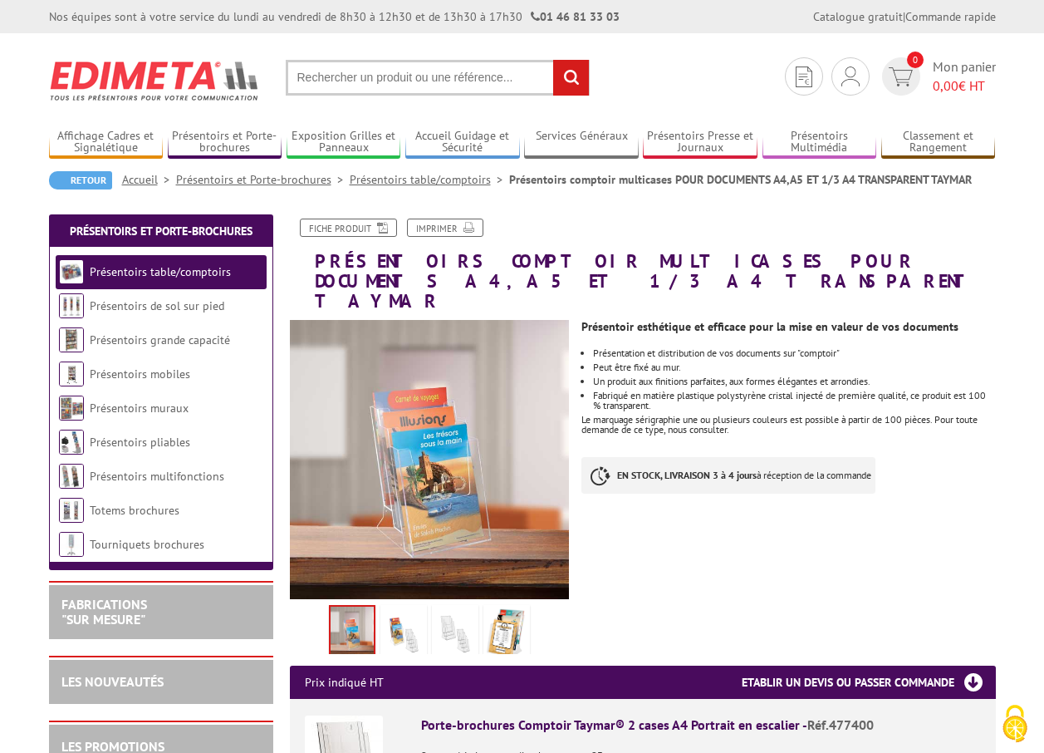
click at [439, 618] on img at bounding box center [455, 634] width 40 height 52
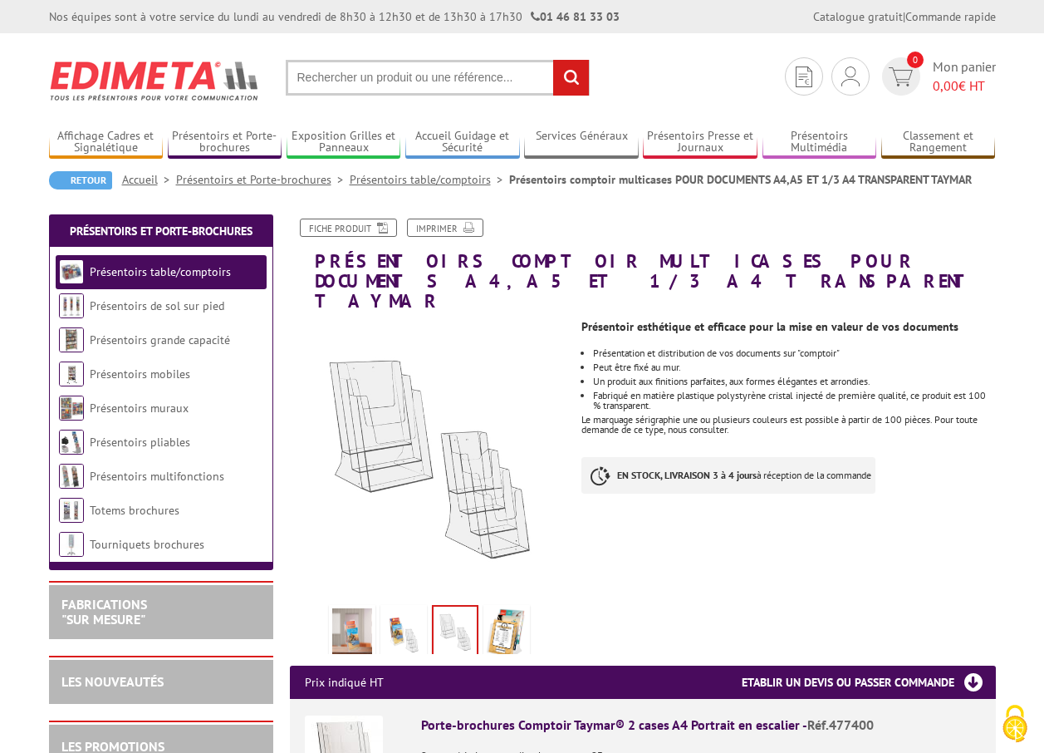
click at [514, 610] on img at bounding box center [507, 634] width 40 height 52
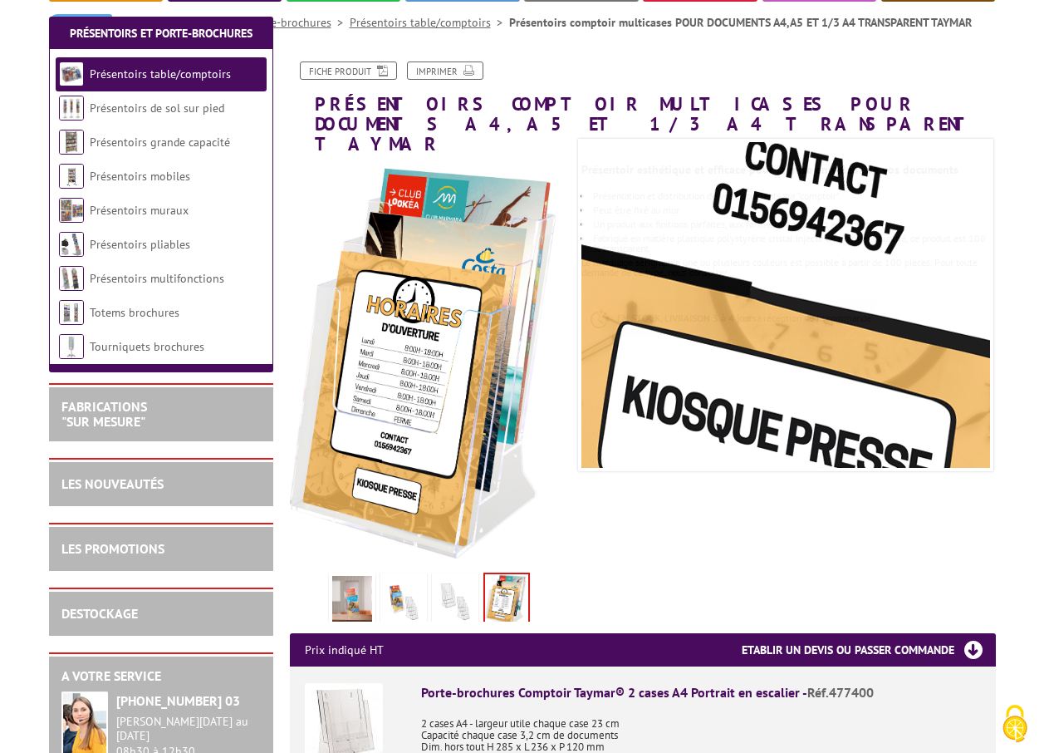
scroll to position [332, 0]
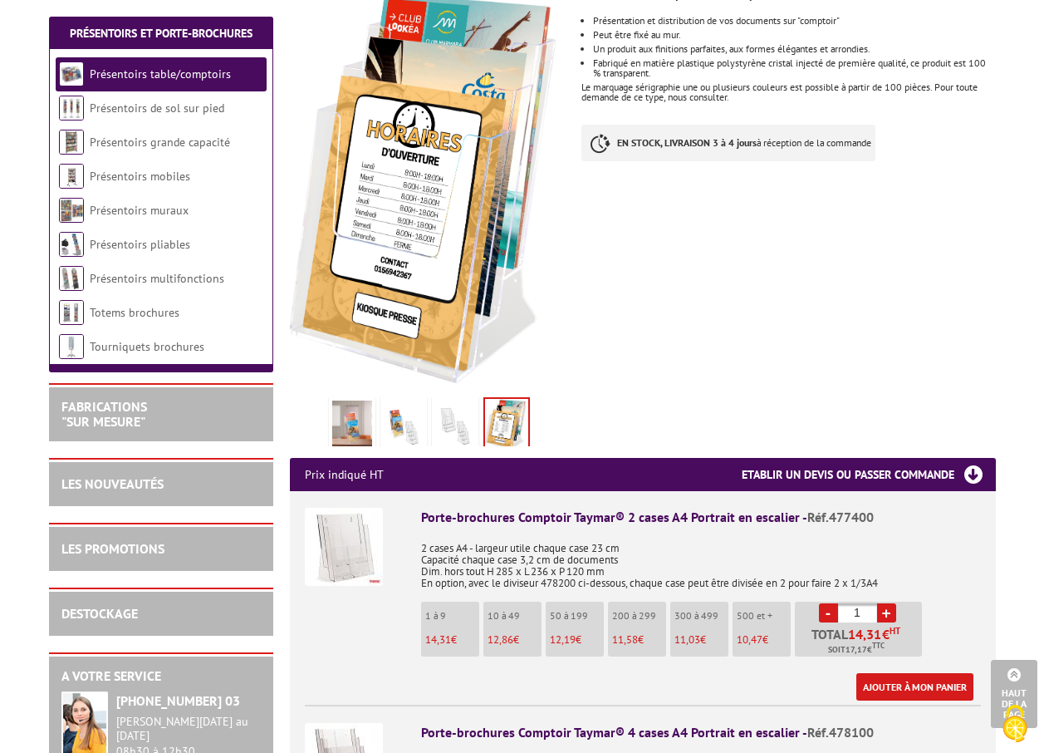
click at [341, 400] on img at bounding box center [352, 426] width 40 height 52
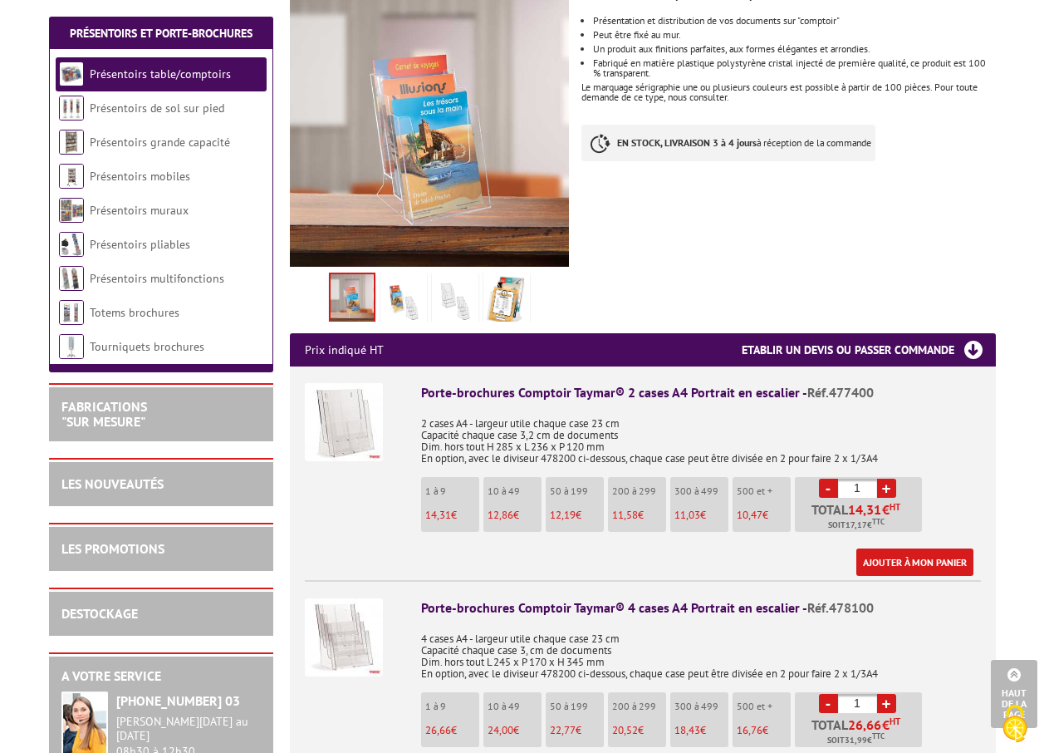
click at [510, 290] on img at bounding box center [507, 302] width 40 height 52
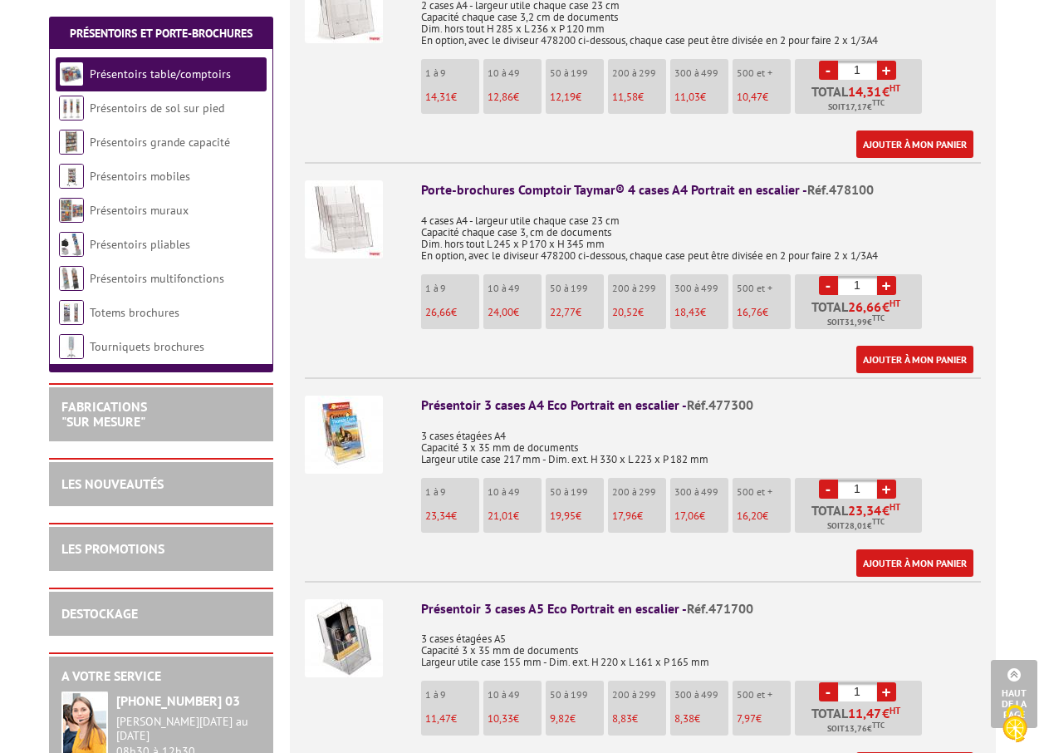
scroll to position [1163, 0]
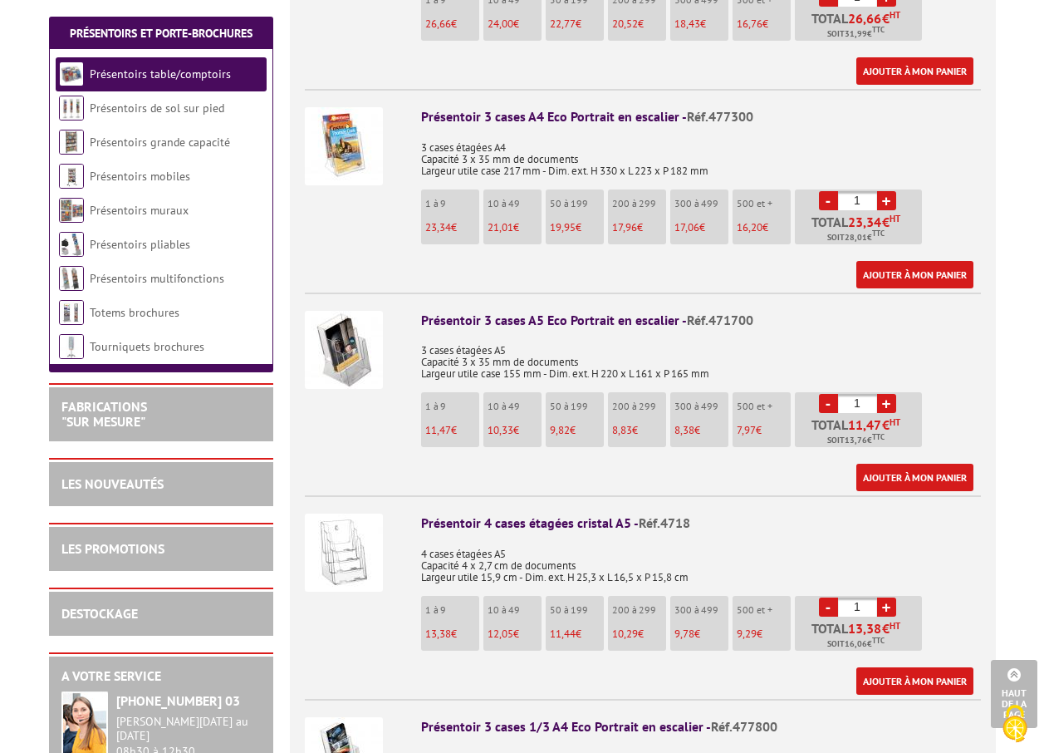
click at [348, 337] on img at bounding box center [344, 350] width 78 height 78
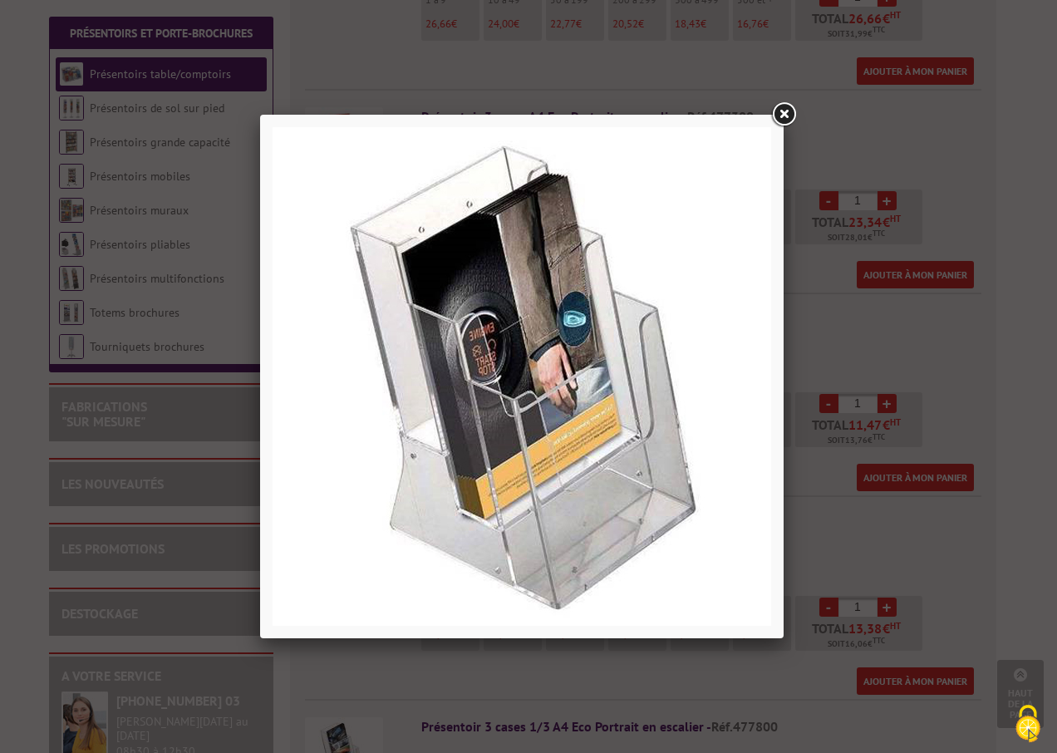
click at [782, 117] on link at bounding box center [783, 115] width 30 height 30
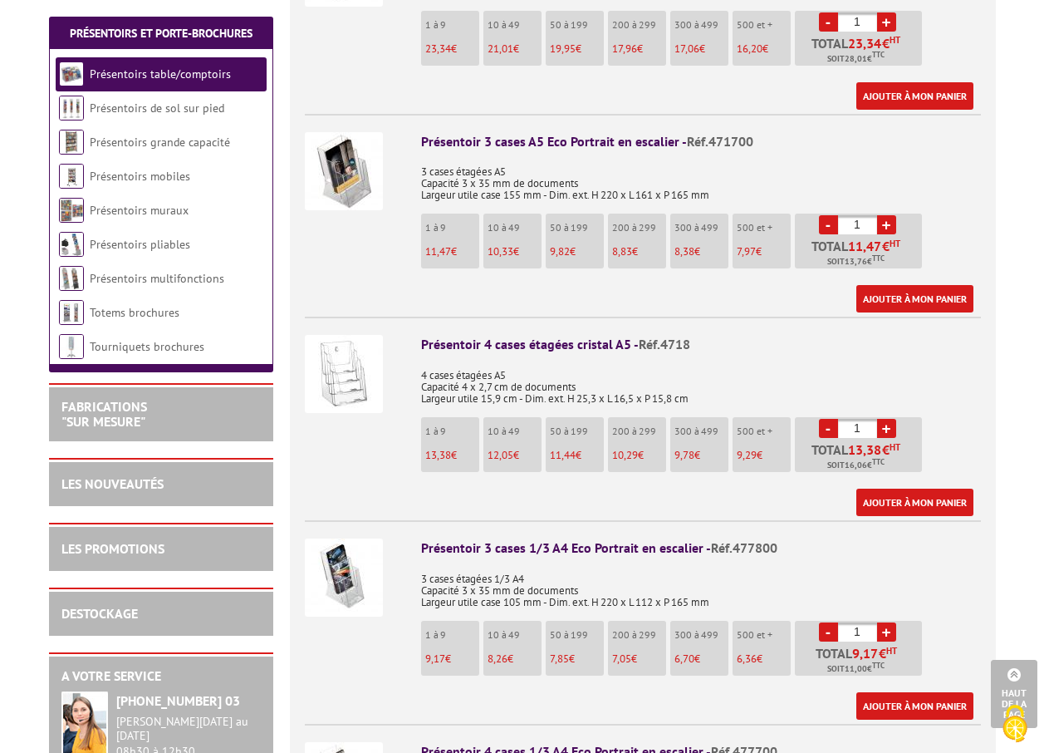
scroll to position [1579, 0]
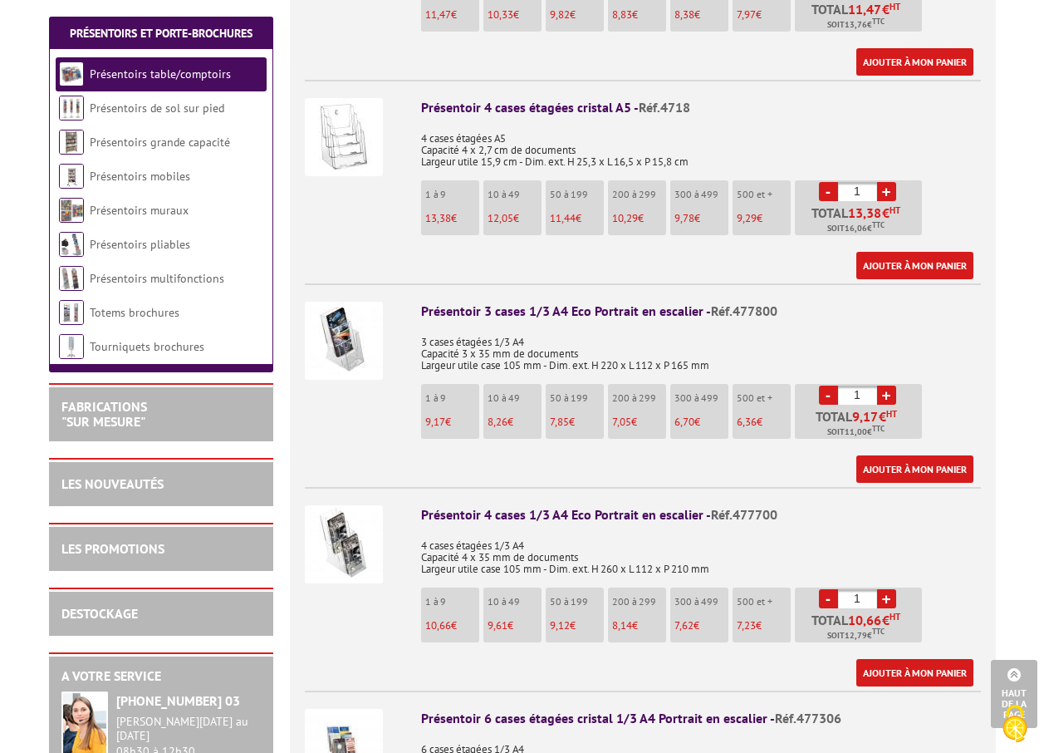
click at [341, 343] on img at bounding box center [344, 341] width 78 height 78
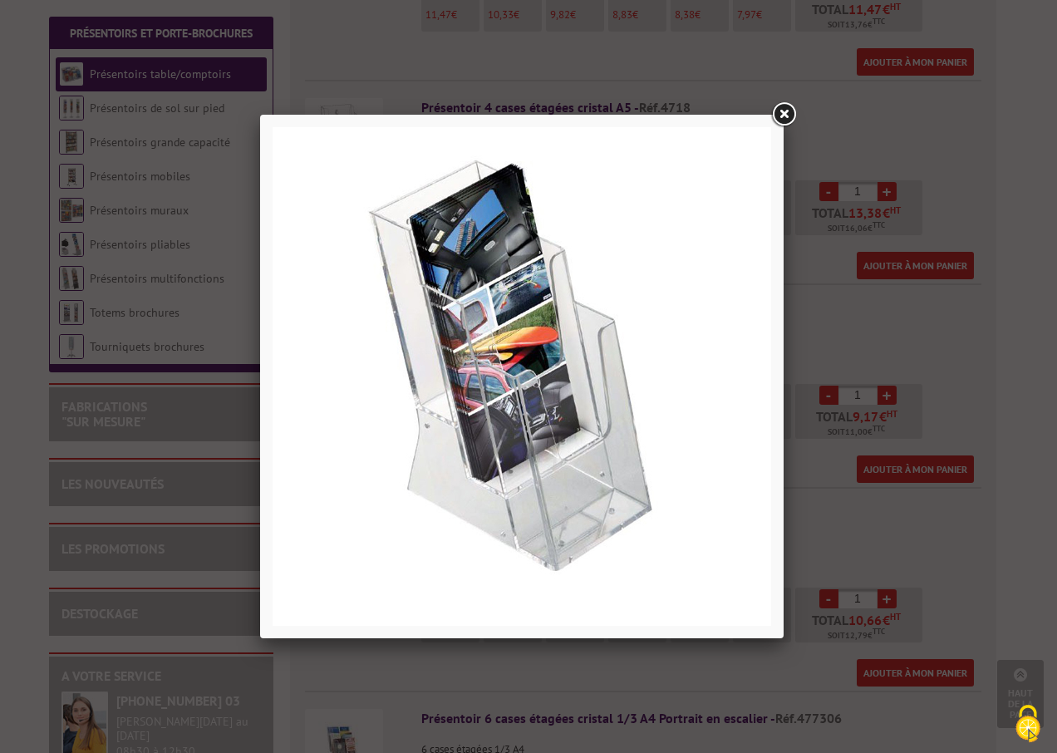
click at [790, 116] on link at bounding box center [783, 115] width 30 height 30
